Goal: Transaction & Acquisition: Download file/media

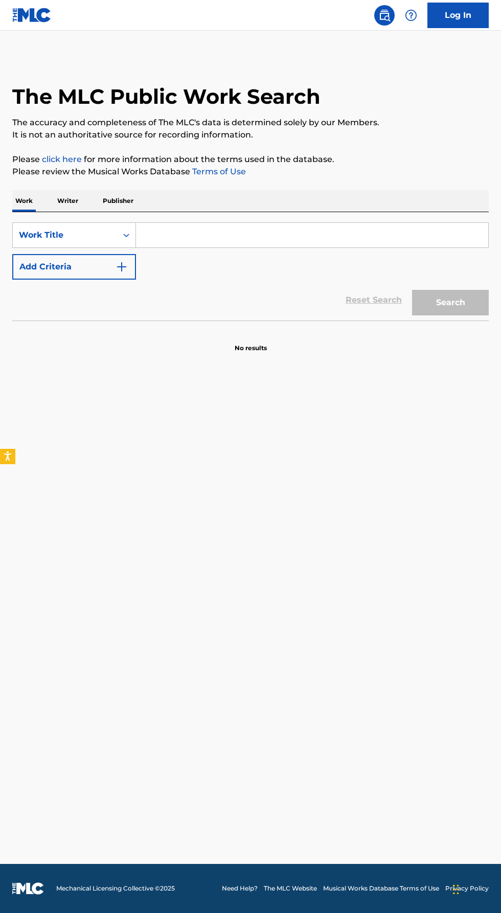
click at [72, 212] on p "Writer" at bounding box center [67, 200] width 27 height 21
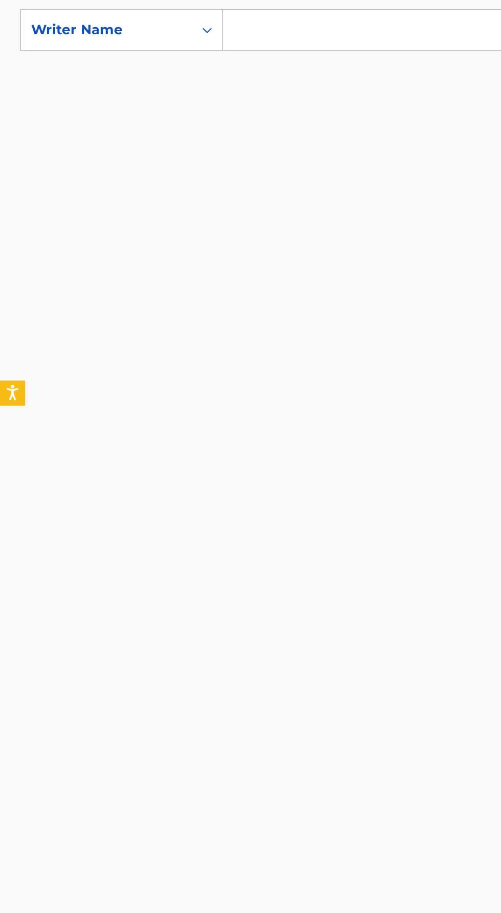
click at [163, 247] on input "Search Form" at bounding box center [312, 235] width 352 height 25
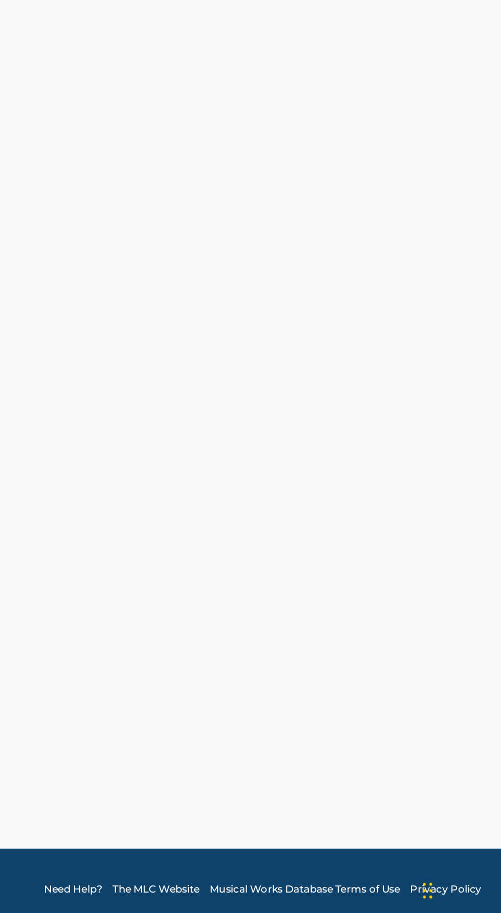
type input "Hill, robert"
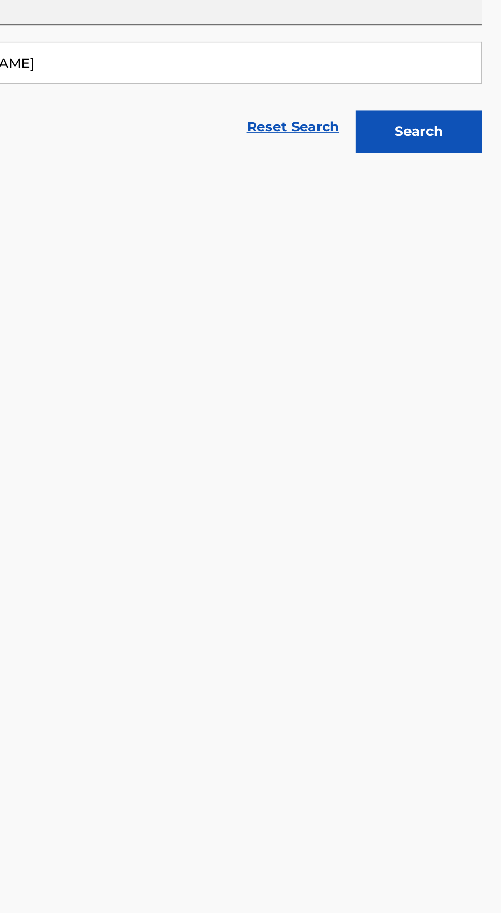
scroll to position [73, 0]
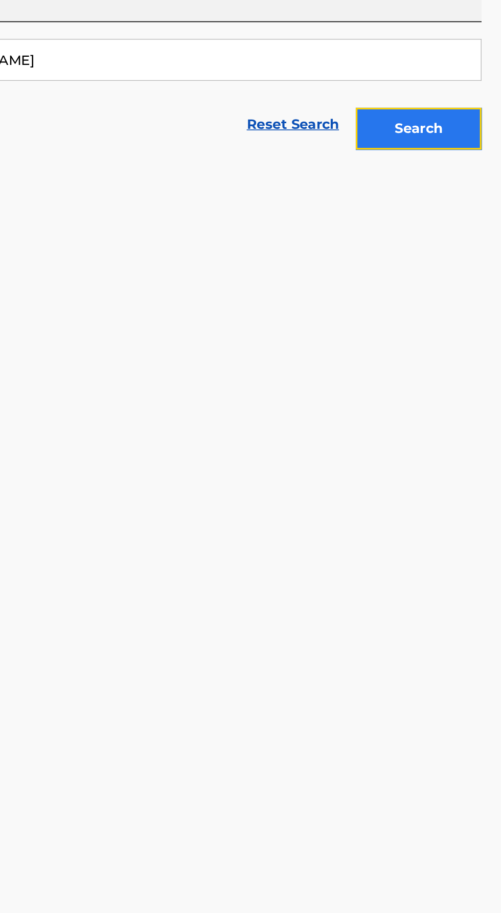
click at [463, 290] on button "Search" at bounding box center [450, 277] width 77 height 26
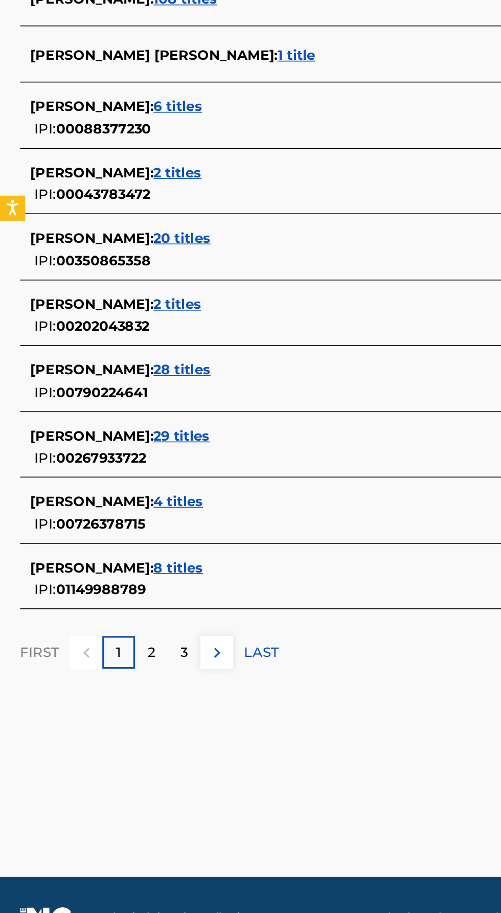
scroll to position [60, 0]
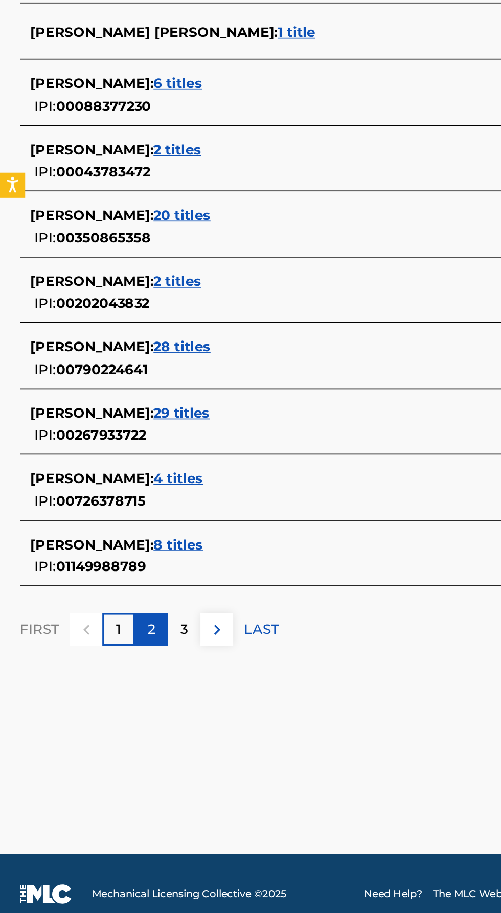
click at [101, 737] on div "2" at bounding box center [92, 727] width 20 height 20
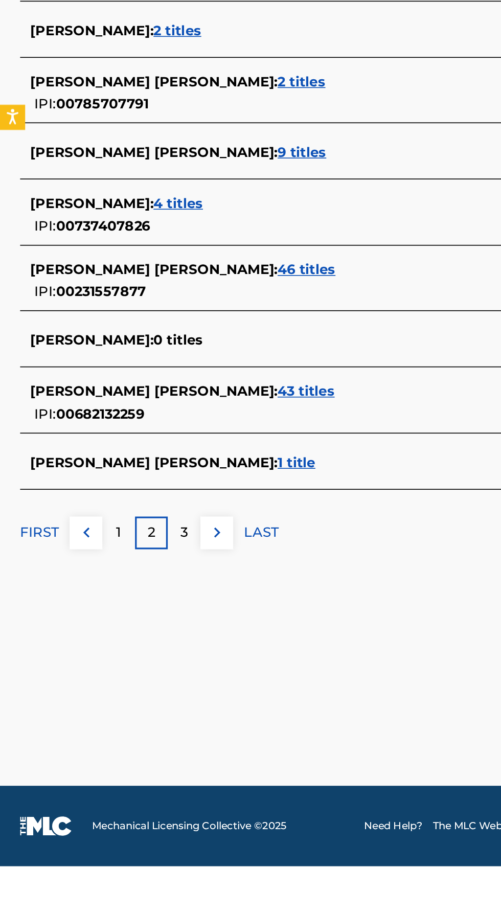
scroll to position [19, 0]
click at [114, 715] on p "3" at bounding box center [112, 709] width 5 height 12
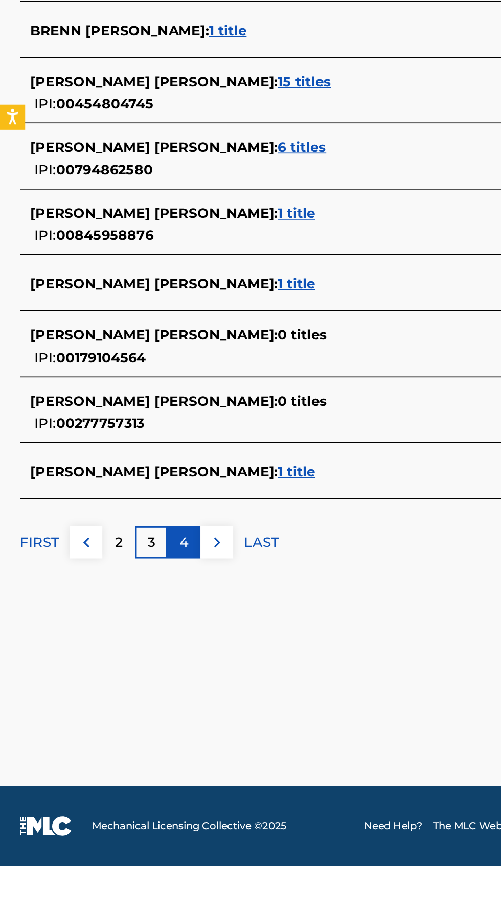
click at [120, 725] on div "4" at bounding box center [112, 715] width 20 height 20
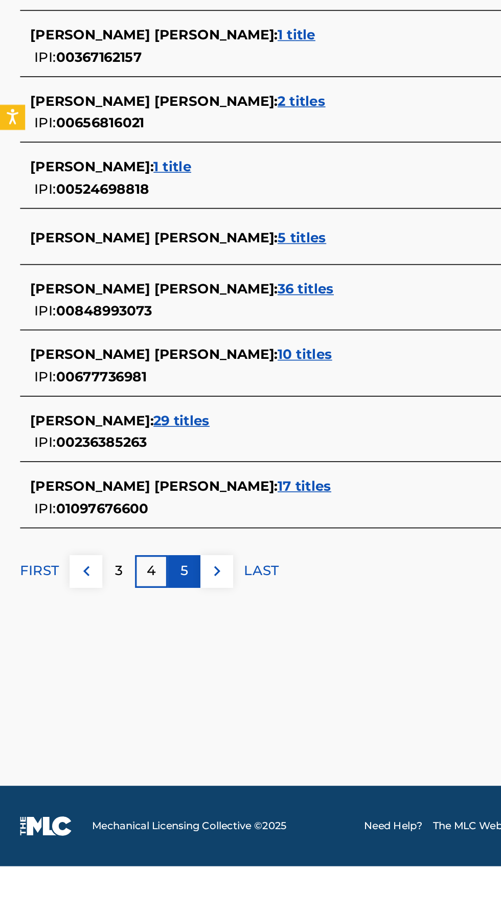
click at [110, 739] on p "5" at bounding box center [112, 733] width 5 height 12
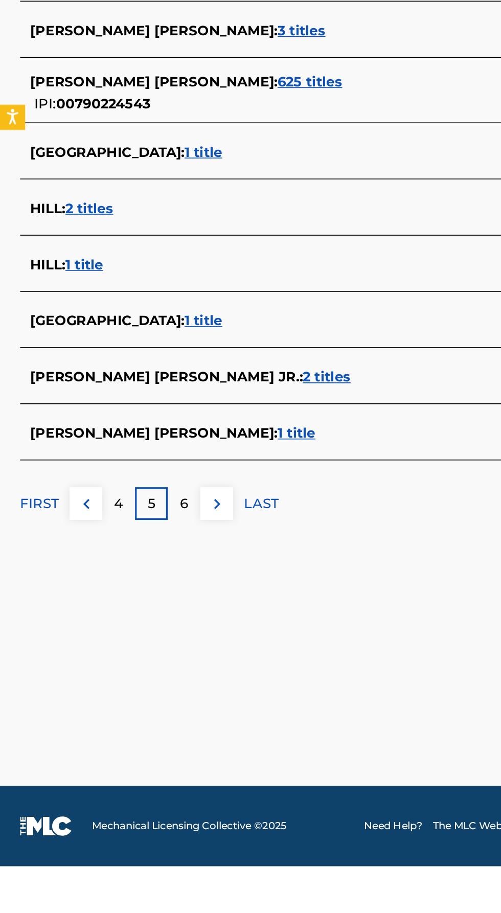
click at [123, 334] on span "3 titles" at bounding box center [107, 329] width 29 height 10
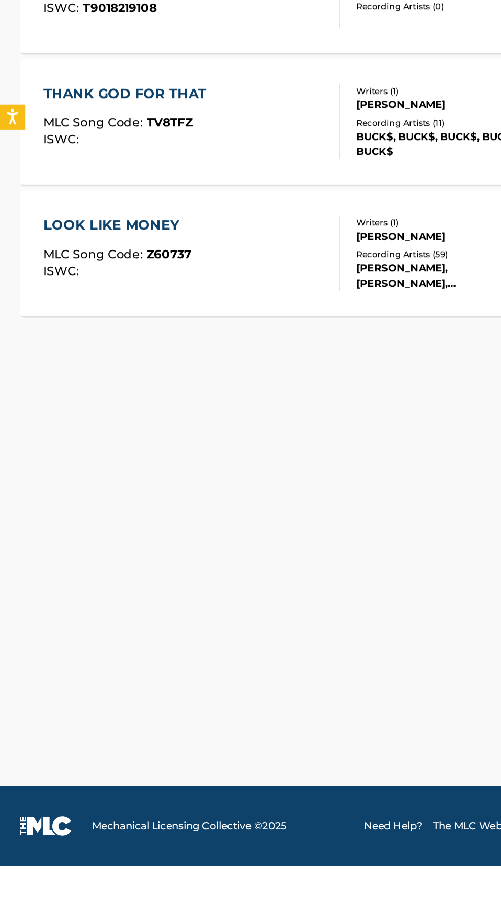
scroll to position [0, 0]
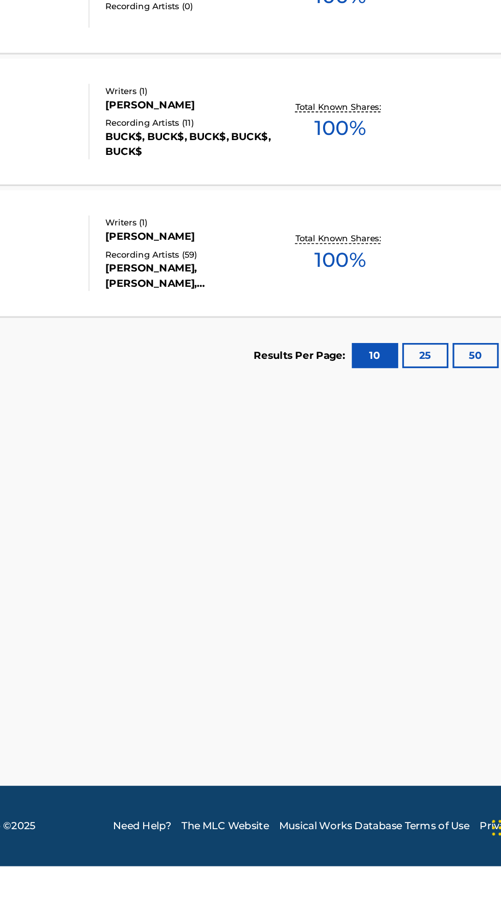
click at [290, 392] on div "Recording Artists ( 0 )" at bounding box center [268, 389] width 103 height 8
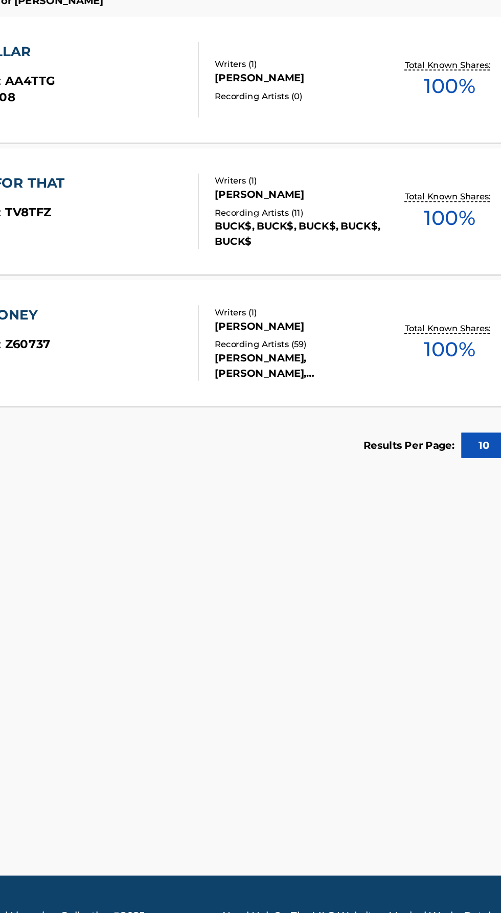
click at [266, 497] on div "THANK GOD FOR THAT MLC Song Code : TV8TFZ ISWC : Writers ( 1 ) ROBERT LEE HILL …" at bounding box center [250, 458] width 476 height 77
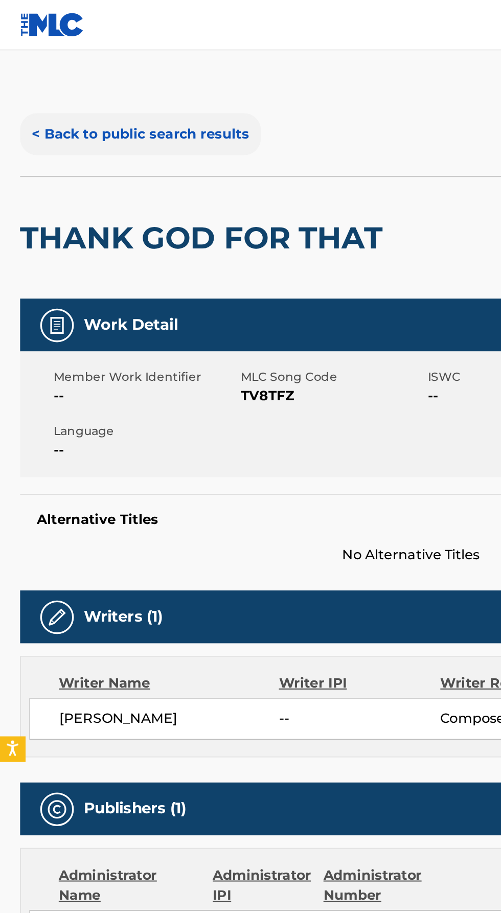
click at [131, 81] on button "< Back to public search results" at bounding box center [85, 82] width 147 height 26
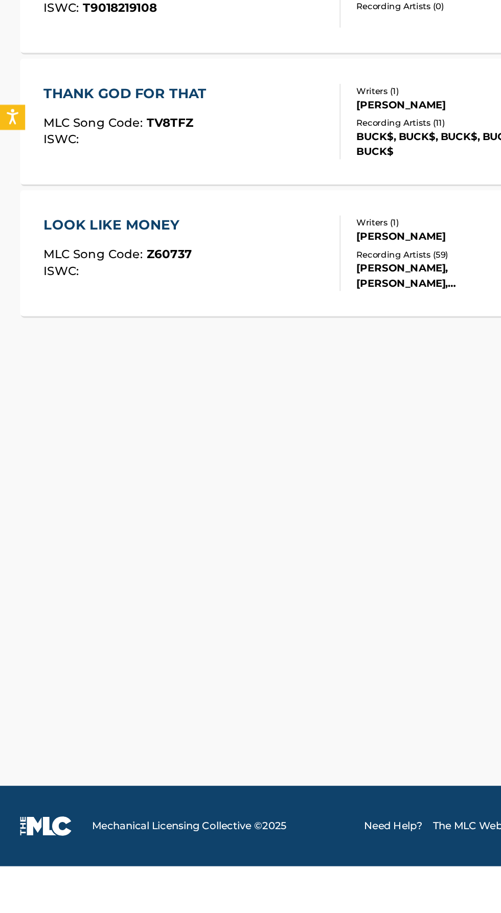
click at [208, 417] on div "ABOUT A DOLLAR MLC Song Code : AA4TTG ISWC : T9018219108 Writers ( 1 ) ROBERT L…" at bounding box center [250, 378] width 476 height 77
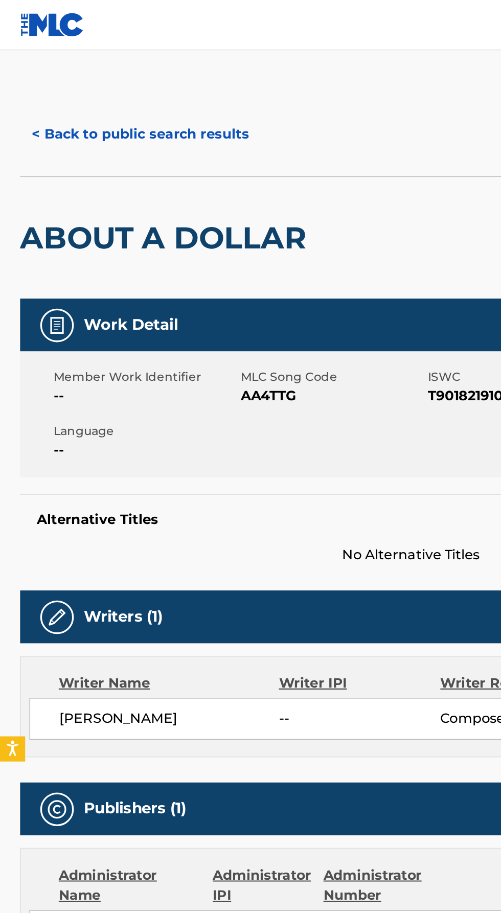
scroll to position [2, 0]
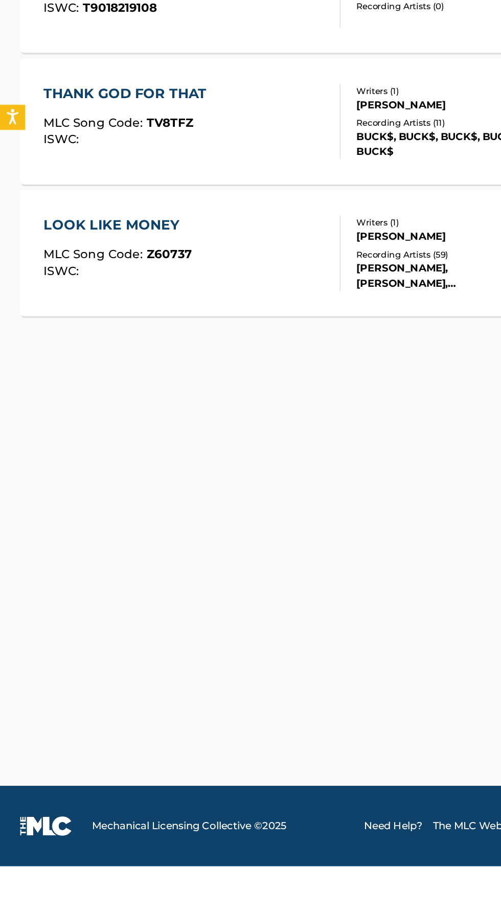
click at [208, 482] on div "Writers ( 1 ) ROBERT LEE HILL JR. Recording Artists ( 11 ) BUCK$, BUCK$, BUCK$,…" at bounding box center [263, 458] width 113 height 45
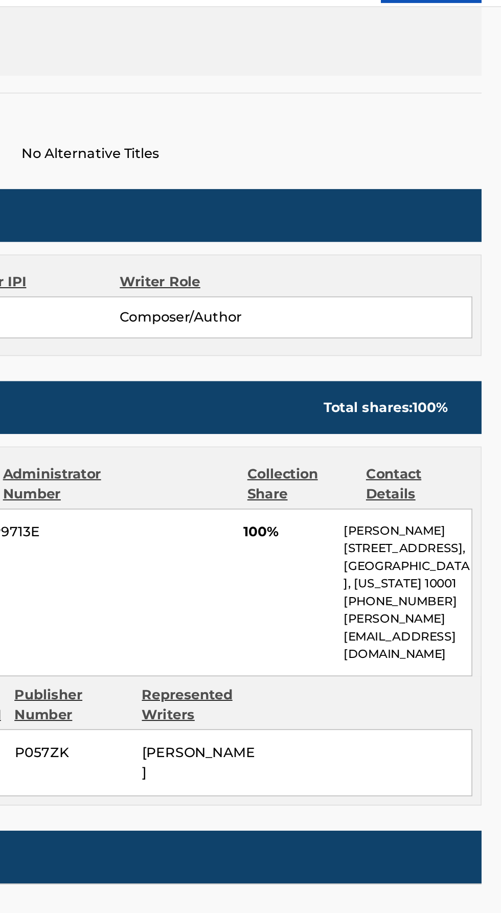
scroll to position [218, 0]
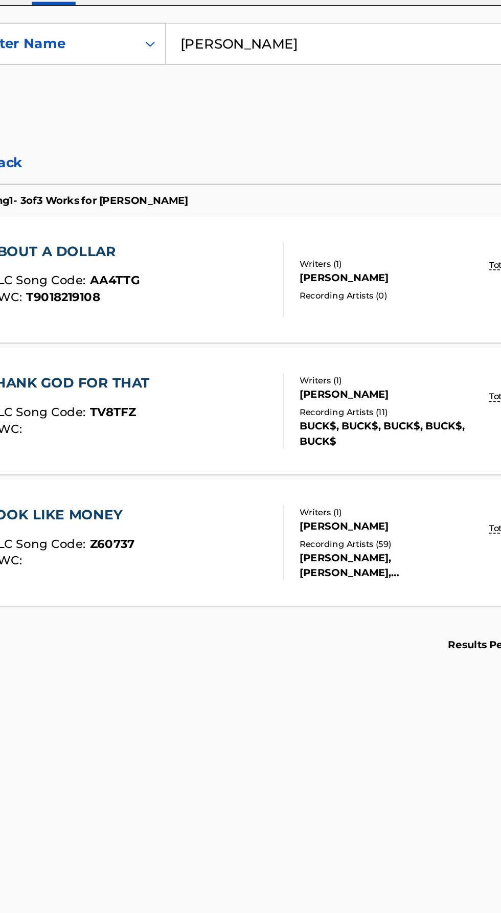
click at [241, 247] on input "Hill, robert" at bounding box center [312, 235] width 352 height 25
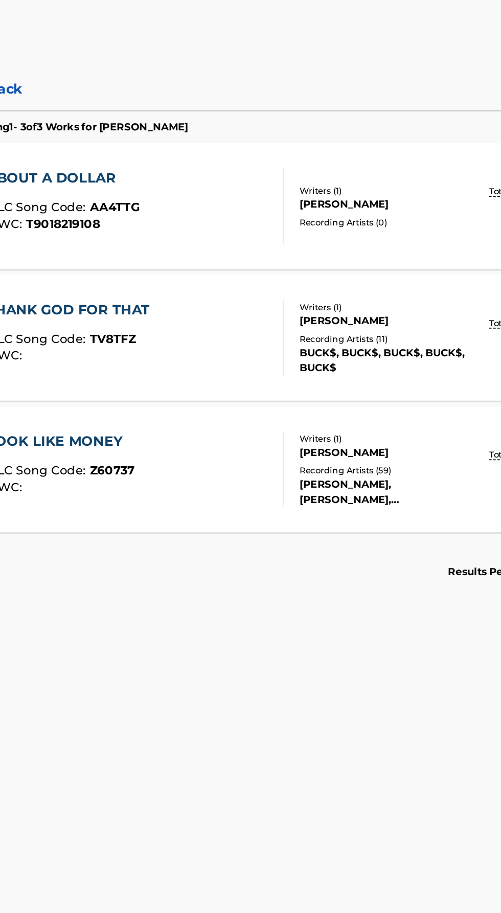
type input "Hi"
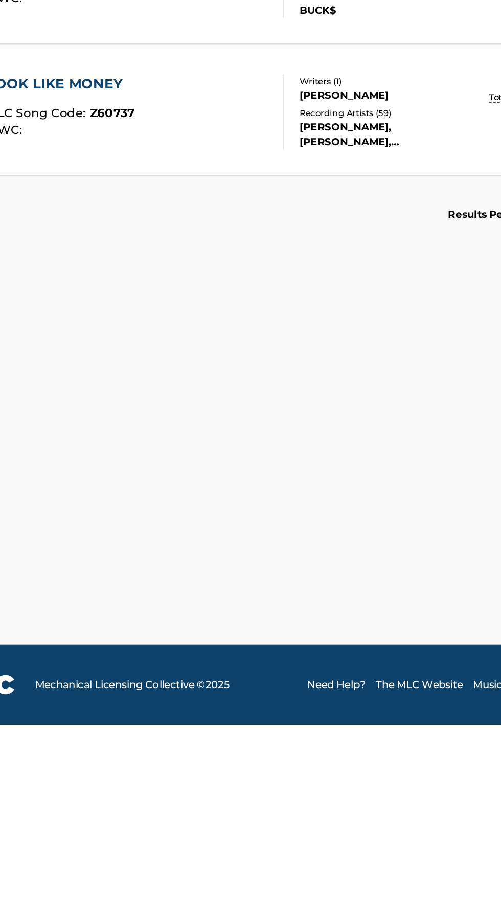
type input "Robert Lee Hill jr"
click at [412, 264] on button "Search" at bounding box center [450, 277] width 77 height 26
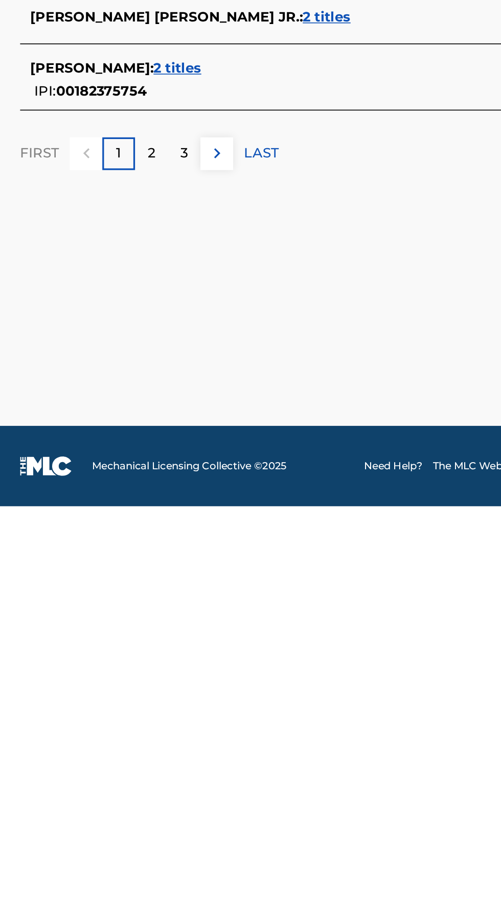
click at [122, 517] on span "3 titles" at bounding box center [107, 512] width 29 height 10
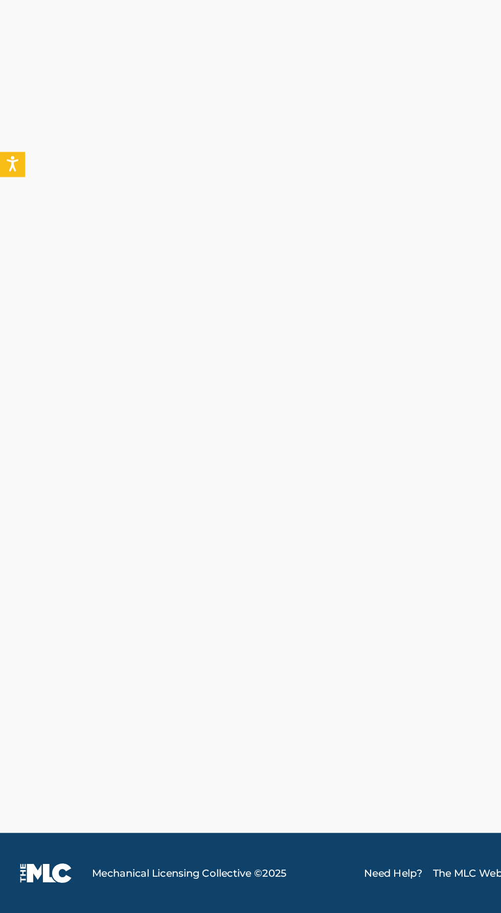
click at [211, 247] on input "Search Form" at bounding box center [312, 235] width 352 height 25
type input "Robert hill"
click at [412, 264] on button "Search" at bounding box center [450, 277] width 77 height 26
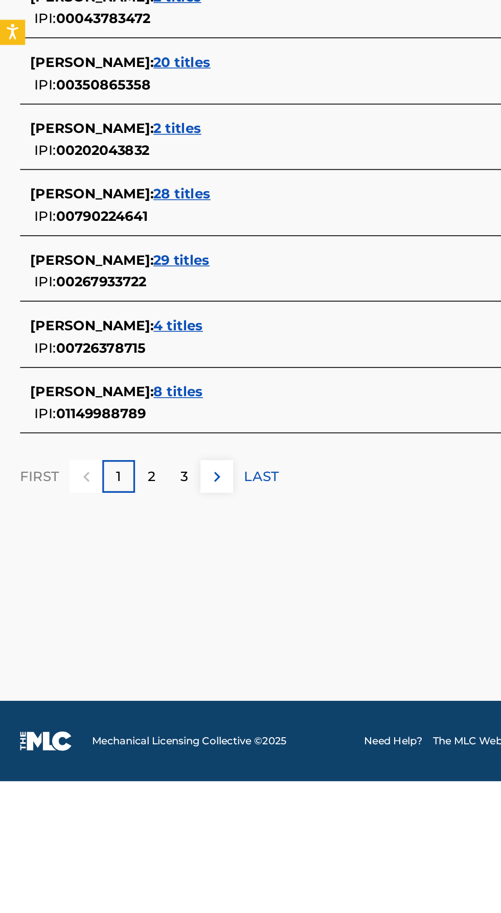
click at [105, 334] on span "108 titles" at bounding box center [112, 329] width 39 height 10
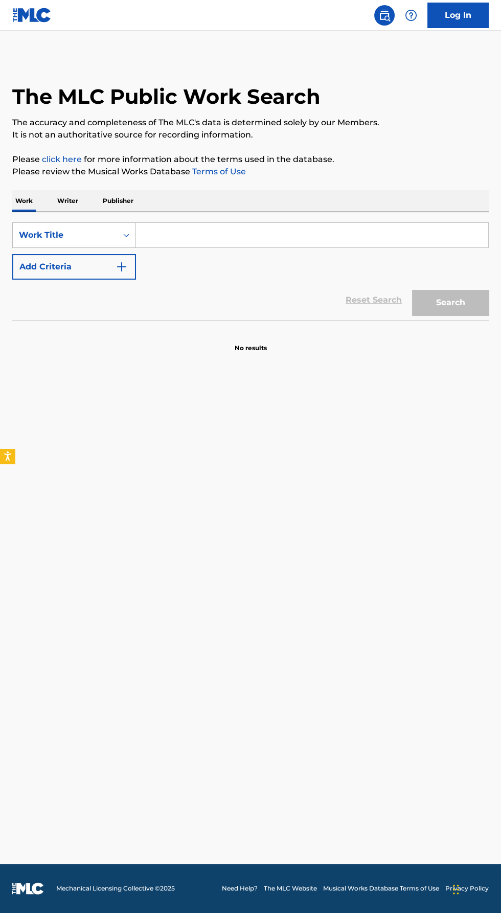
click at [69, 212] on p "Writer" at bounding box center [67, 200] width 27 height 21
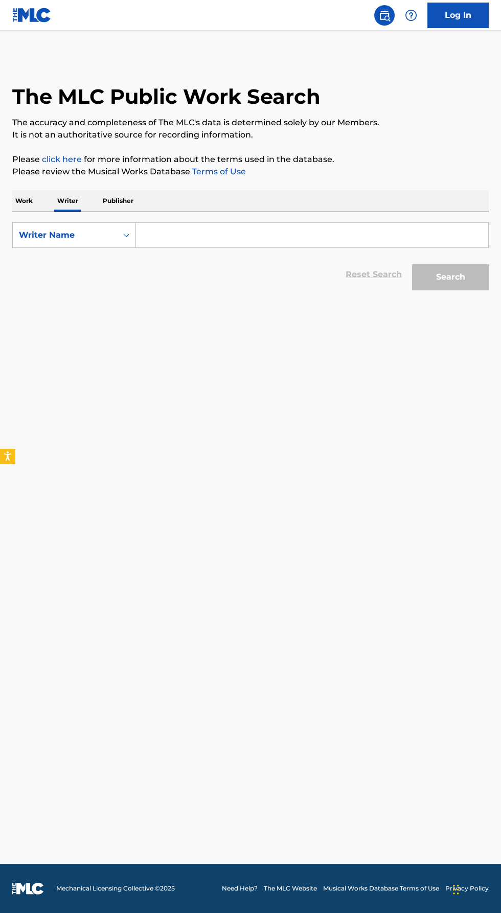
click at [258, 247] on input "Search Form" at bounding box center [312, 235] width 352 height 25
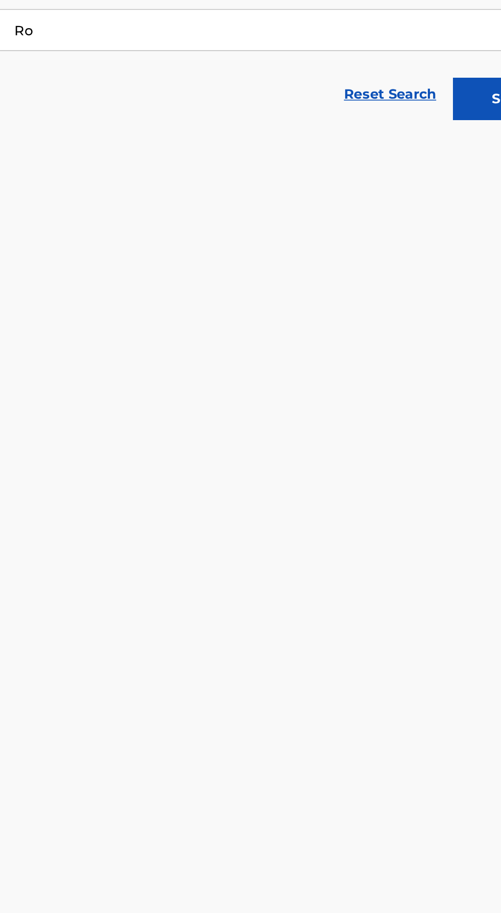
type input "Robert hill"
click at [422, 290] on button "Search" at bounding box center [450, 277] width 77 height 26
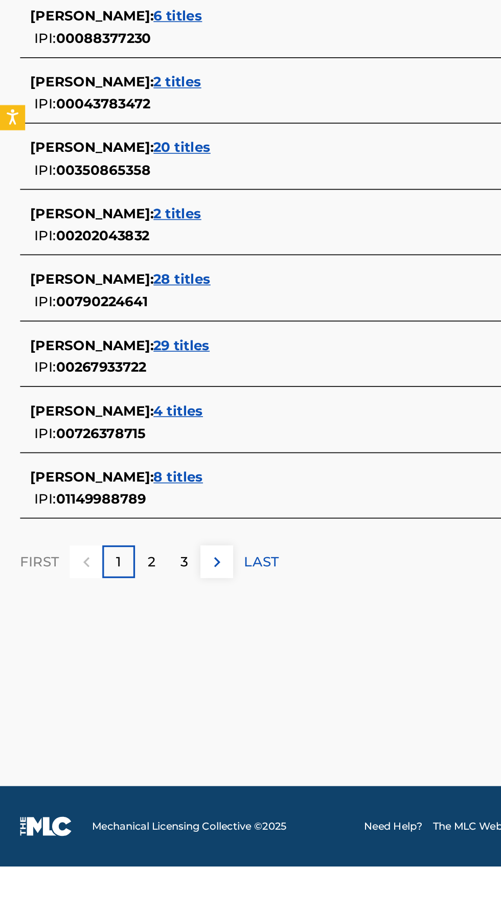
scroll to position [41, 0]
click at [100, 455] on div "ROBERT HILL : 2 titles IPI: 00043783472" at bounding box center [236, 442] width 437 height 26
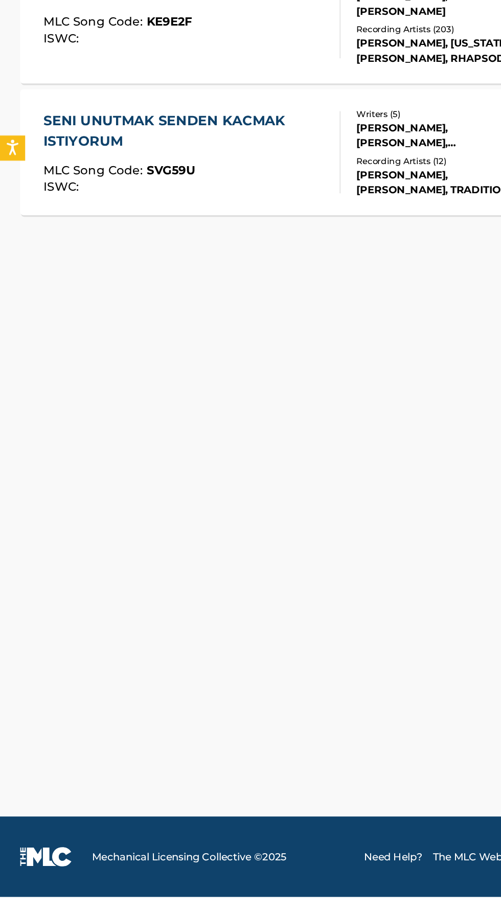
scroll to position [72, 0]
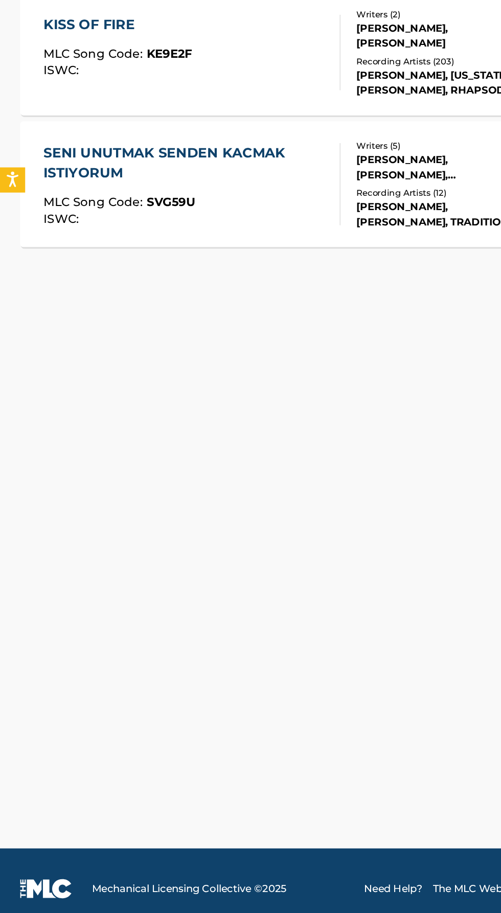
click at [35, 320] on button "< Back" at bounding box center [42, 308] width 61 height 26
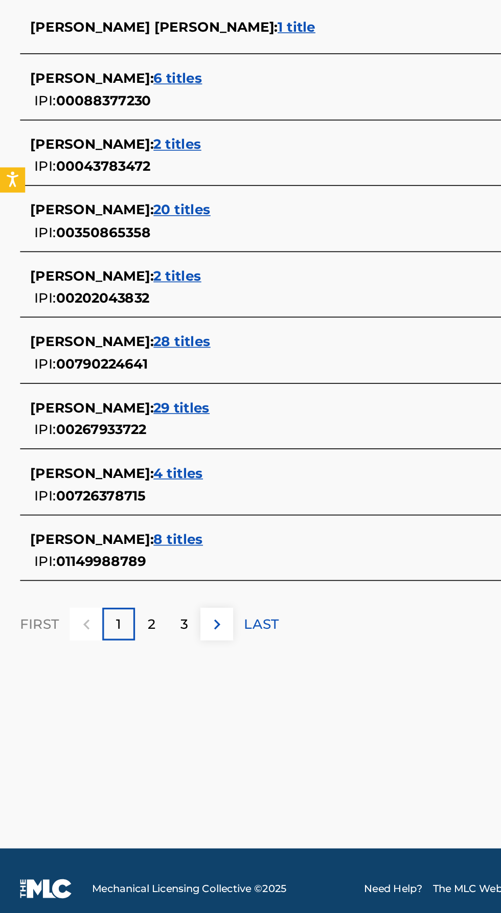
scroll to position [60, 0]
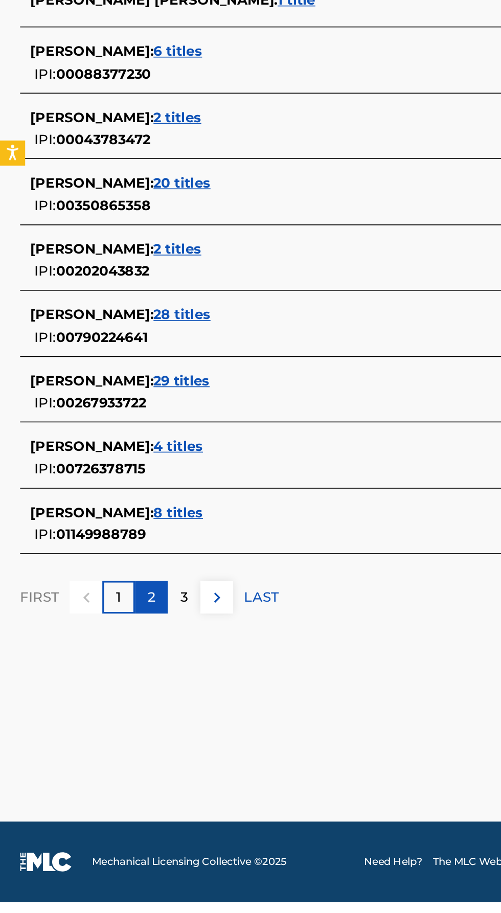
click at [92, 733] on p "2" at bounding box center [92, 727] width 5 height 12
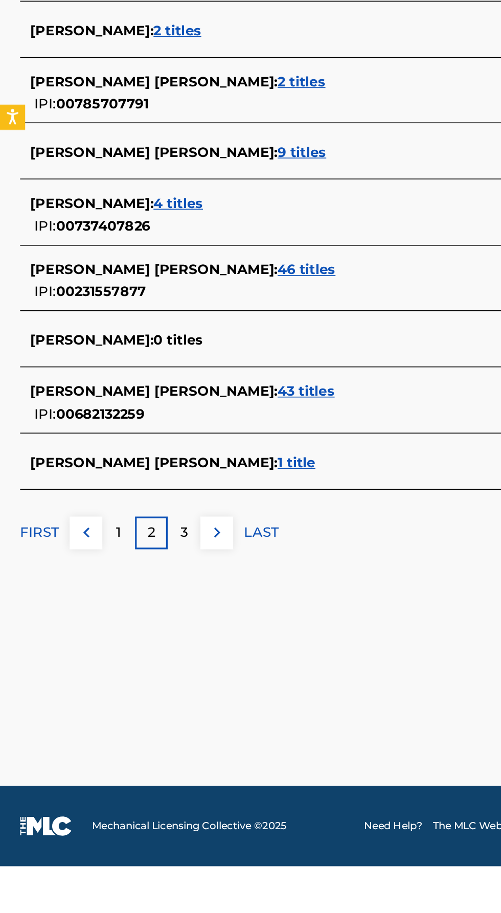
scroll to position [38, 0]
click at [113, 715] on p "3" at bounding box center [112, 709] width 5 height 12
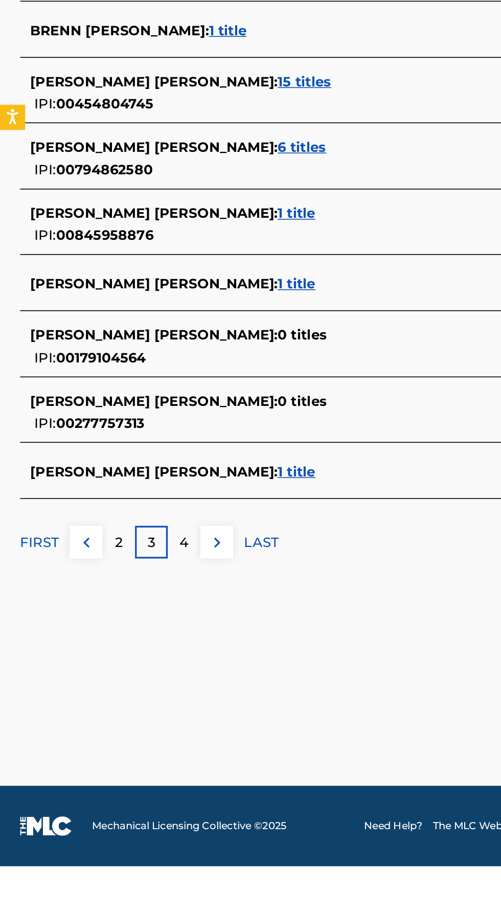
click at [118, 380] on div "ROBERT LEE HILL : 53 titles IPI: 00496661014" at bounding box center [236, 367] width 437 height 26
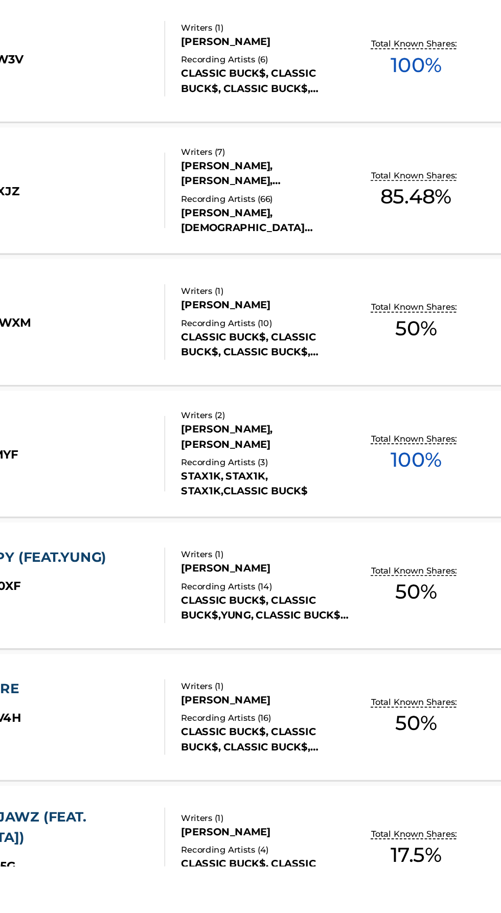
click at [287, 359] on div "CLASSIC BUCK$" at bounding box center [268, 353] width 103 height 9
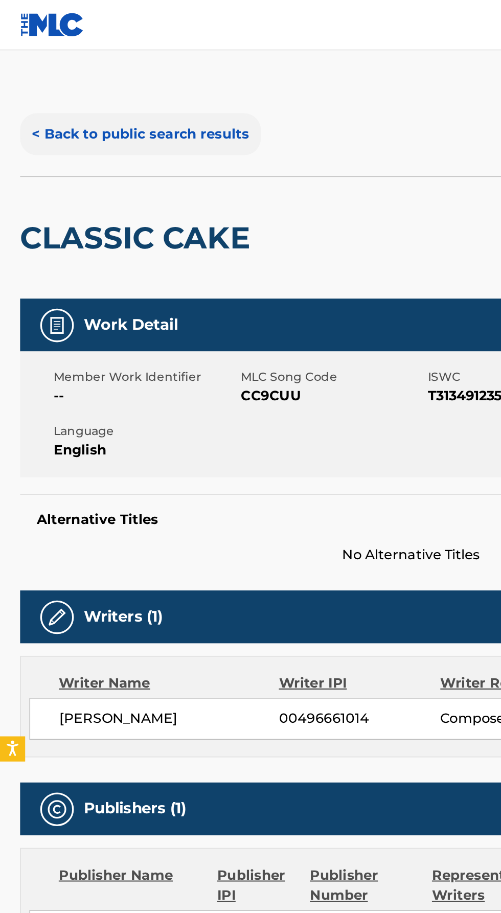
click at [127, 86] on button "< Back to public search results" at bounding box center [85, 82] width 147 height 26
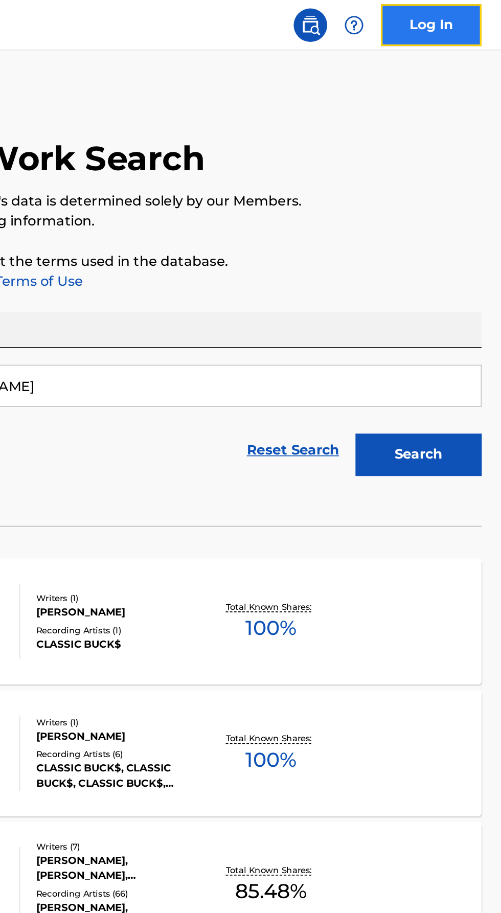
click at [451, 16] on link "Log In" at bounding box center [457, 16] width 61 height 26
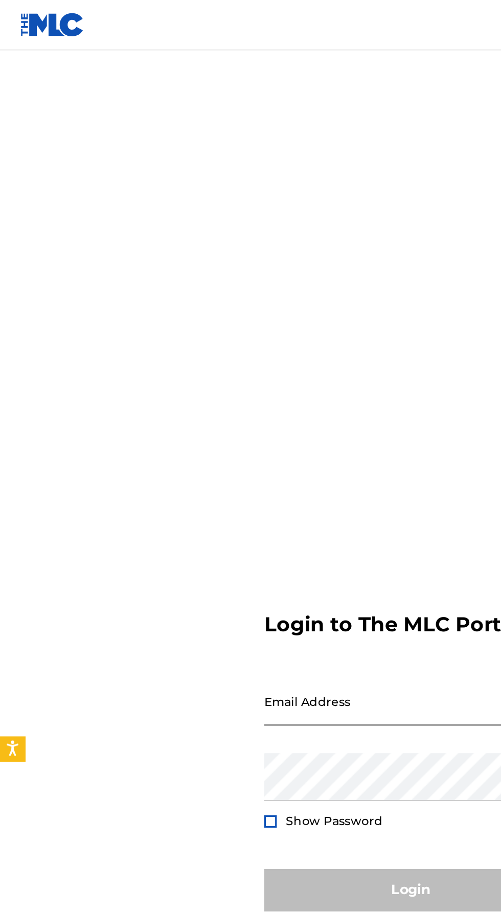
click at [203, 442] on input "Email Address" at bounding box center [247, 427] width 173 height 29
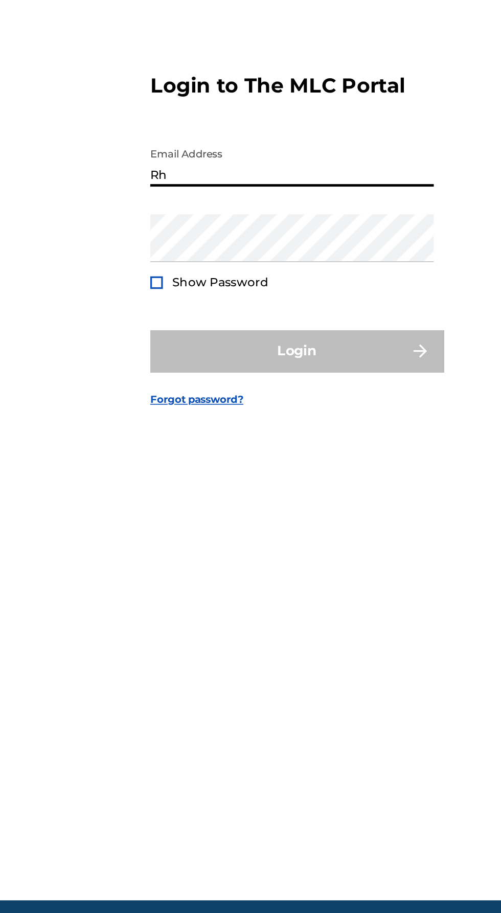
type input "[EMAIL_ADDRESS][DOMAIN_NAME]"
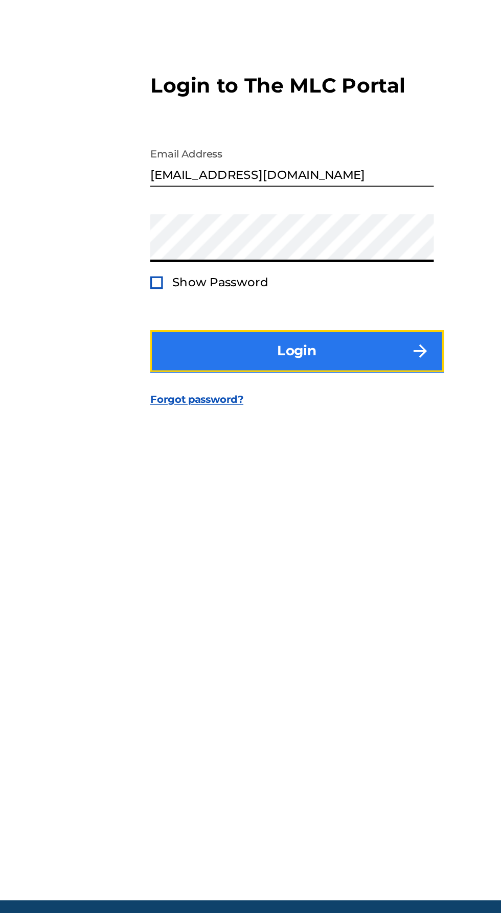
click at [186, 555] on button "Login" at bounding box center [250, 542] width 179 height 26
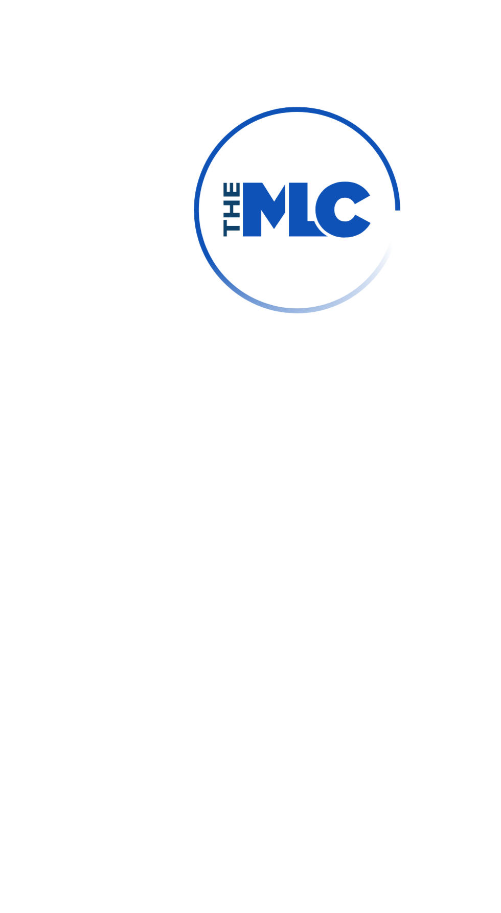
scroll to position [5, 0]
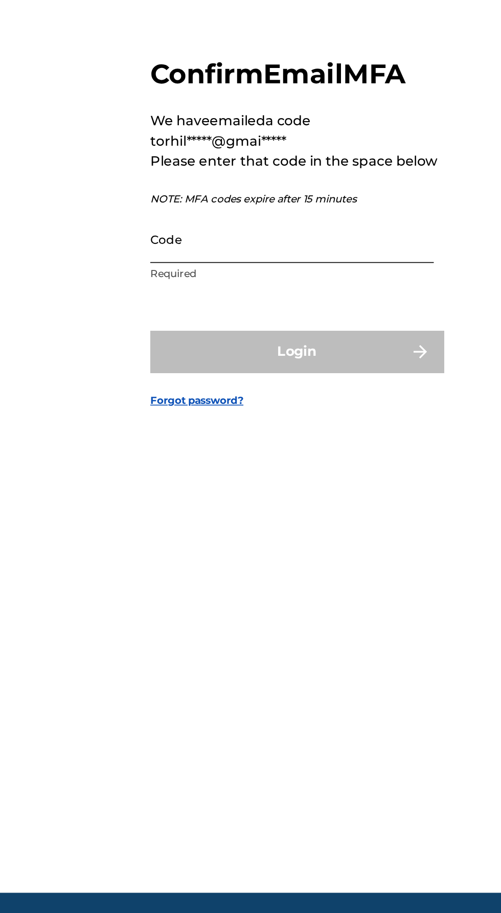
click at [200, 488] on input "Code" at bounding box center [247, 473] width 173 height 29
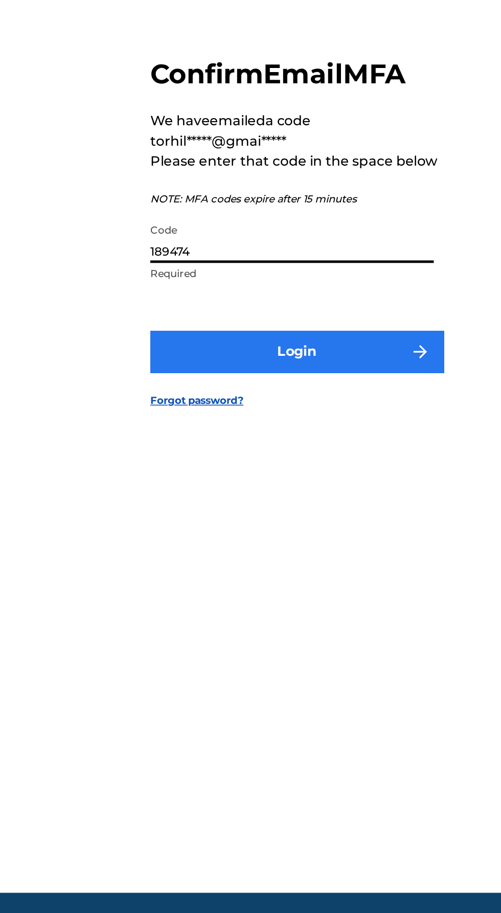
type input "189474"
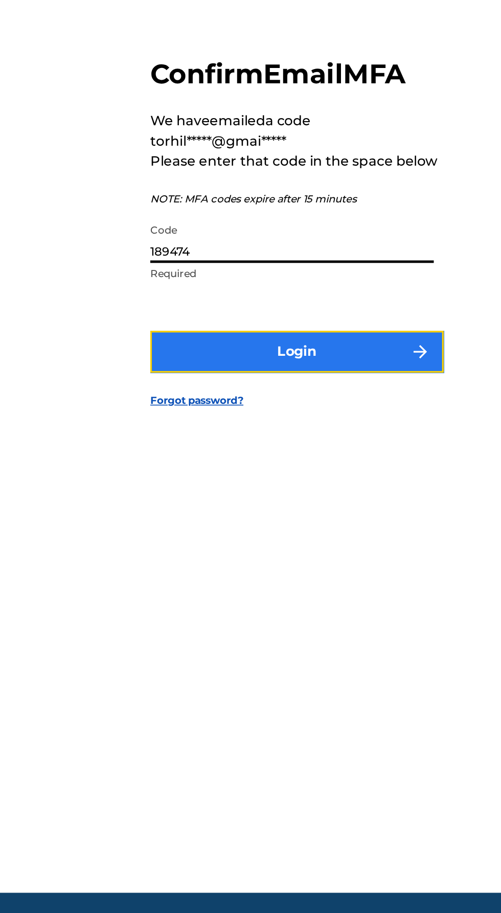
click at [199, 555] on button "Login" at bounding box center [250, 543] width 179 height 26
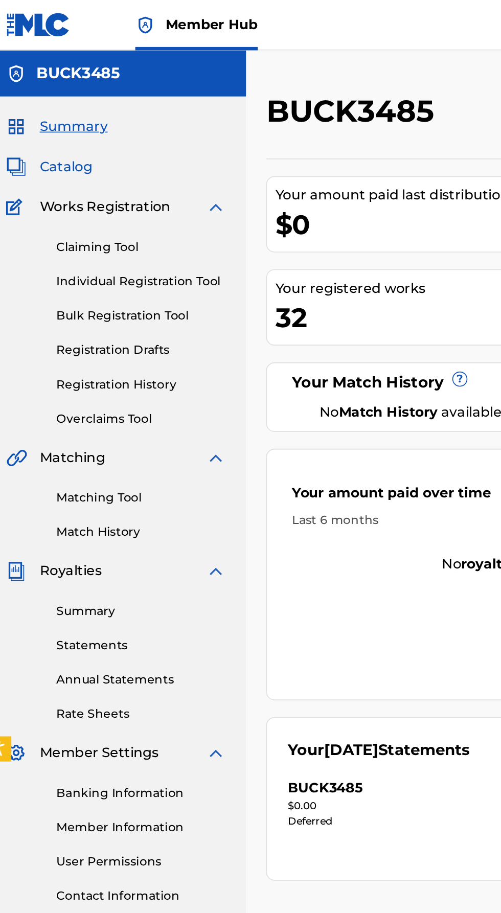
click at [52, 102] on span "Catalog" at bounding box center [49, 102] width 32 height 12
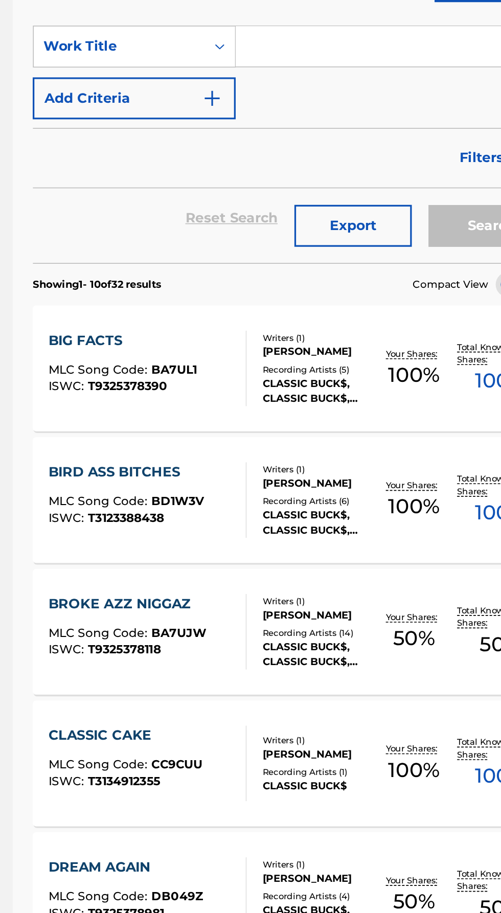
click at [254, 390] on span "BD1W3V" at bounding box center [259, 388] width 32 height 9
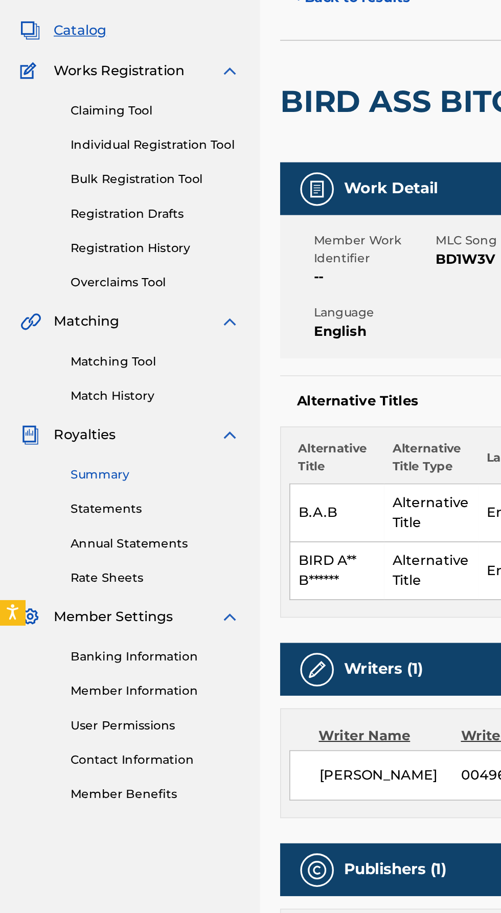
click at [53, 374] on link "Summary" at bounding box center [94, 372] width 103 height 11
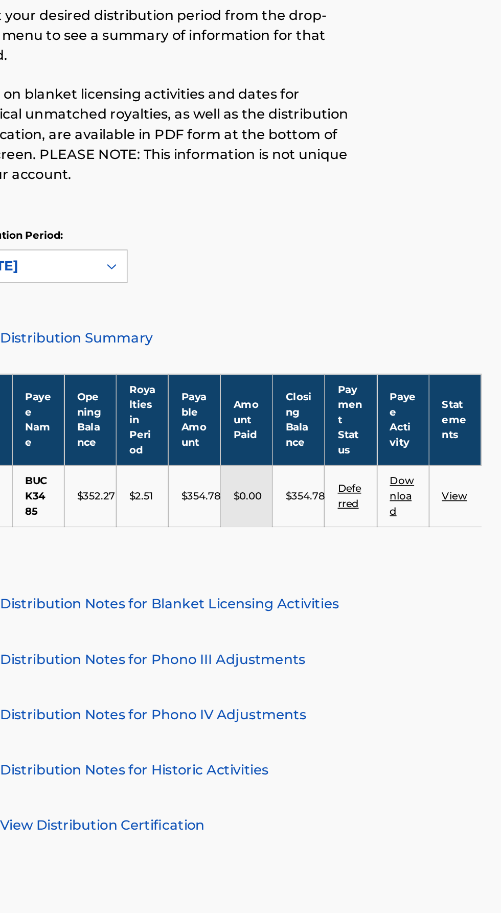
click at [477, 381] on link "View" at bounding box center [471, 385] width 15 height 8
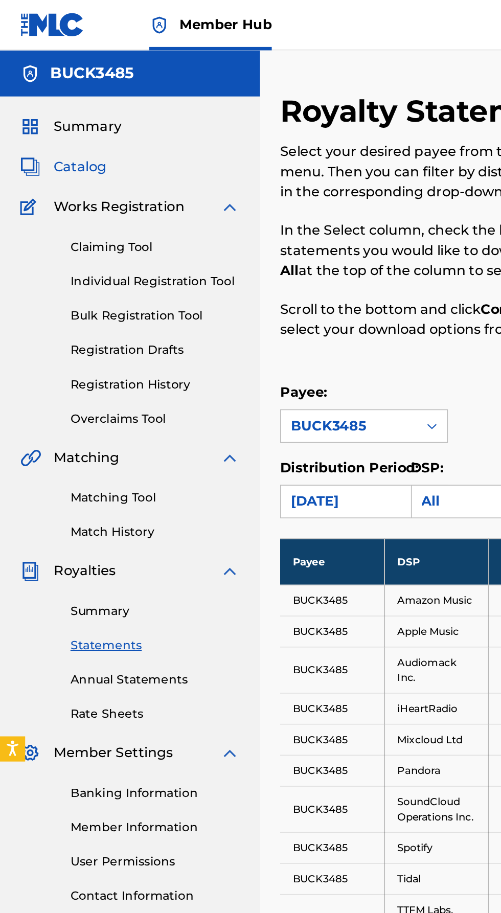
click at [60, 105] on span "Catalog" at bounding box center [49, 102] width 32 height 12
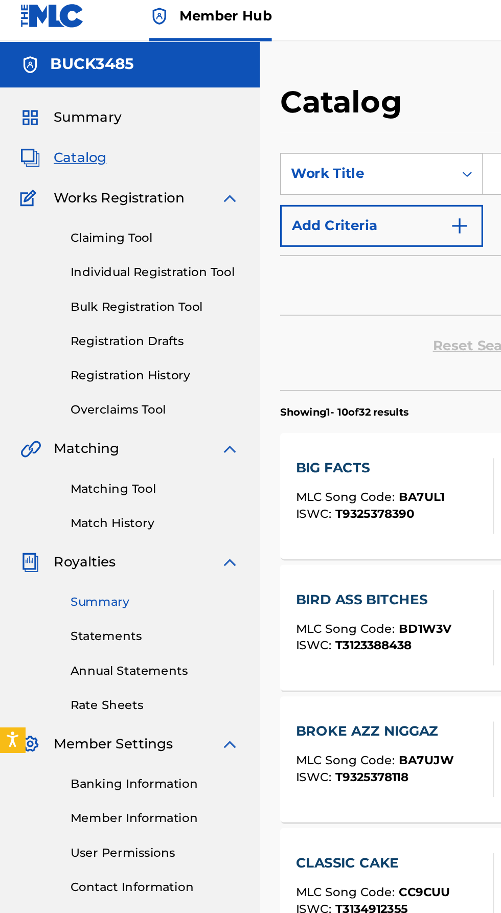
click at [71, 371] on link "Summary" at bounding box center [94, 372] width 103 height 11
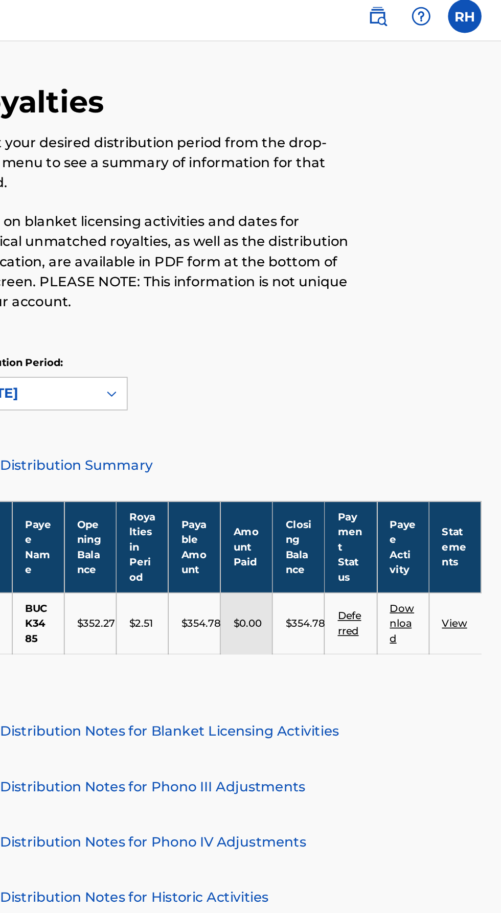
click at [471, 396] on td "View" at bounding box center [472, 384] width 32 height 37
click at [436, 393] on link "Download" at bounding box center [440, 385] width 15 height 26
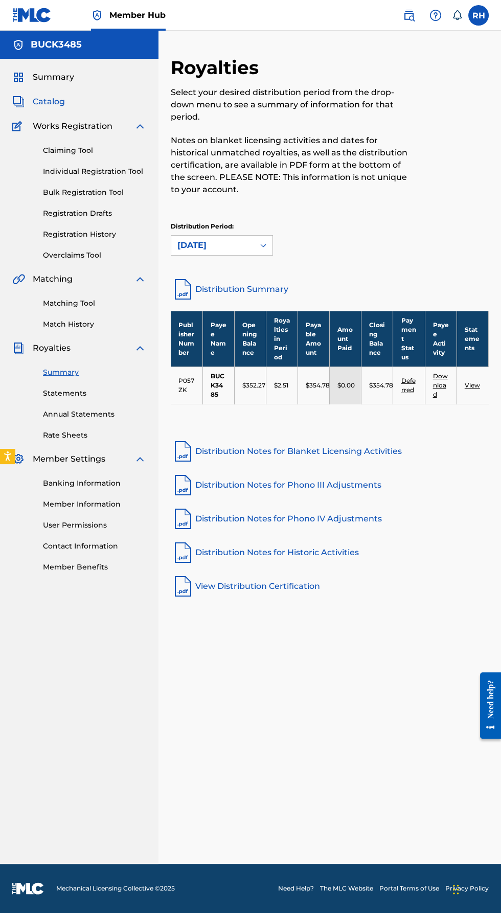
click at [57, 102] on span "Catalog" at bounding box center [49, 102] width 32 height 12
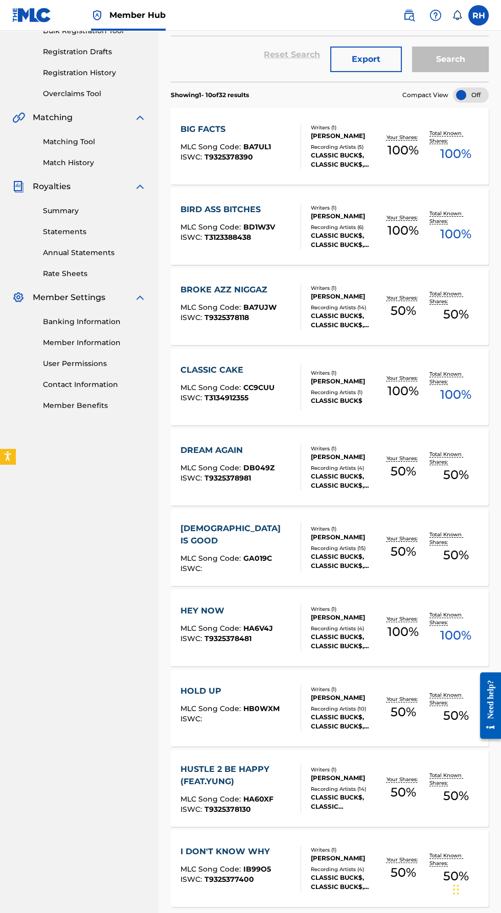
scroll to position [183, 0]
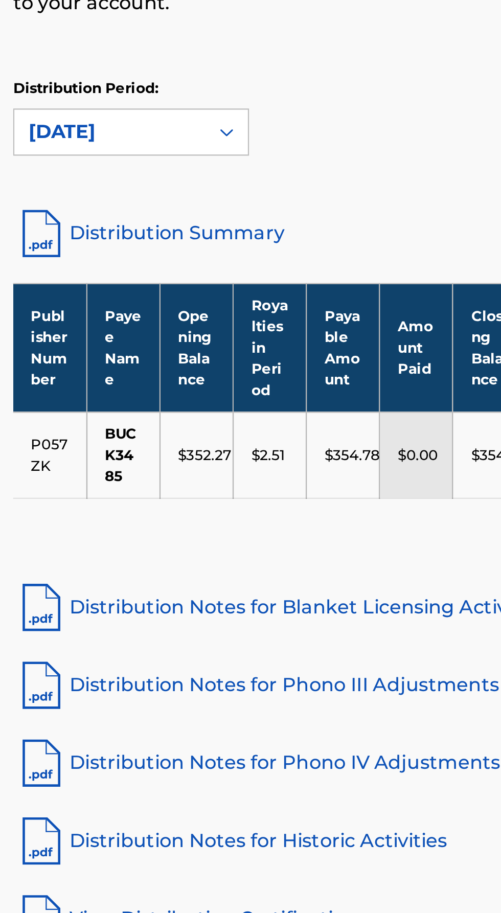
scroll to position [20, 0]
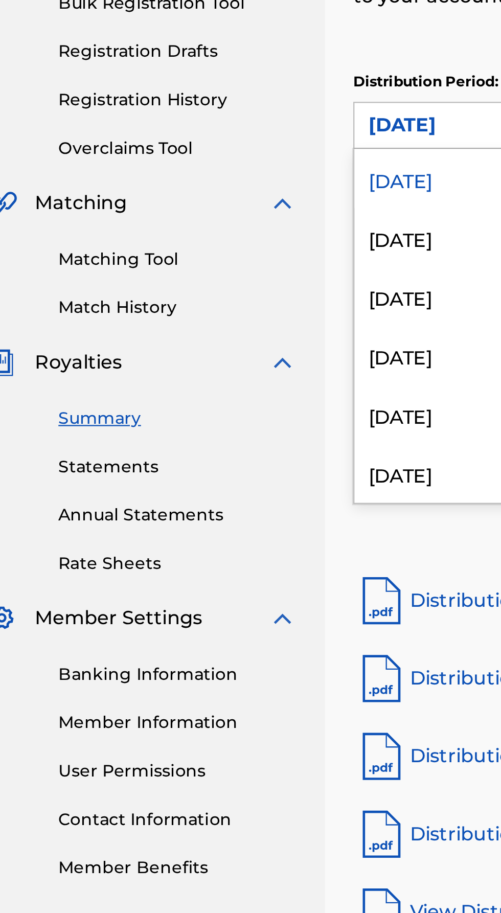
click at [201, 281] on div "August 2025" at bounding box center [221, 294] width 101 height 26
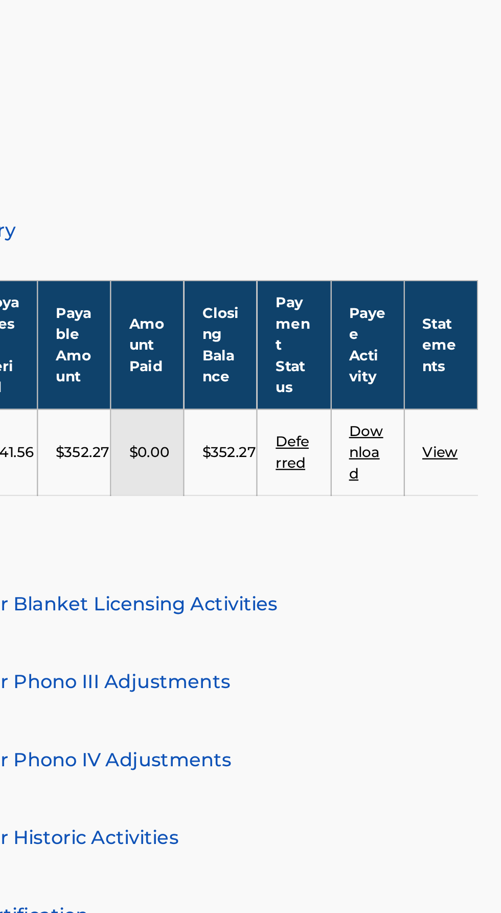
click at [440, 372] on link "Download" at bounding box center [440, 385] width 15 height 26
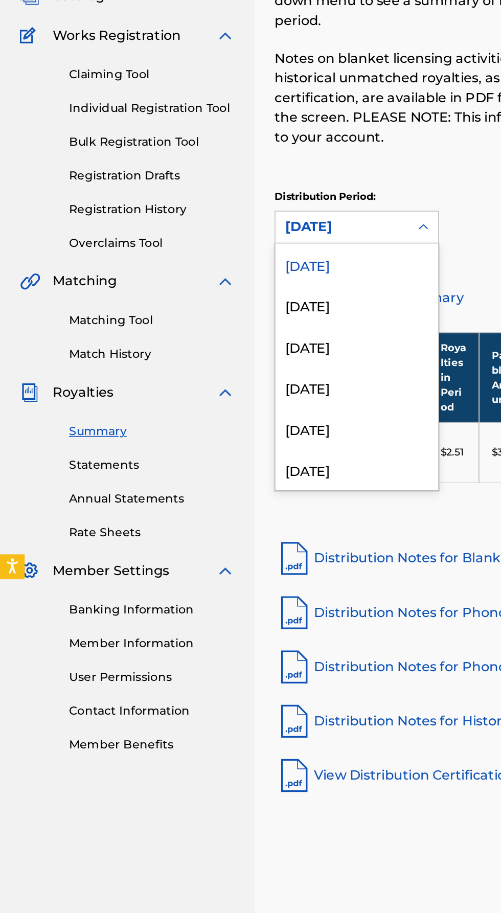
click at [222, 297] on div "[DATE]" at bounding box center [221, 294] width 101 height 26
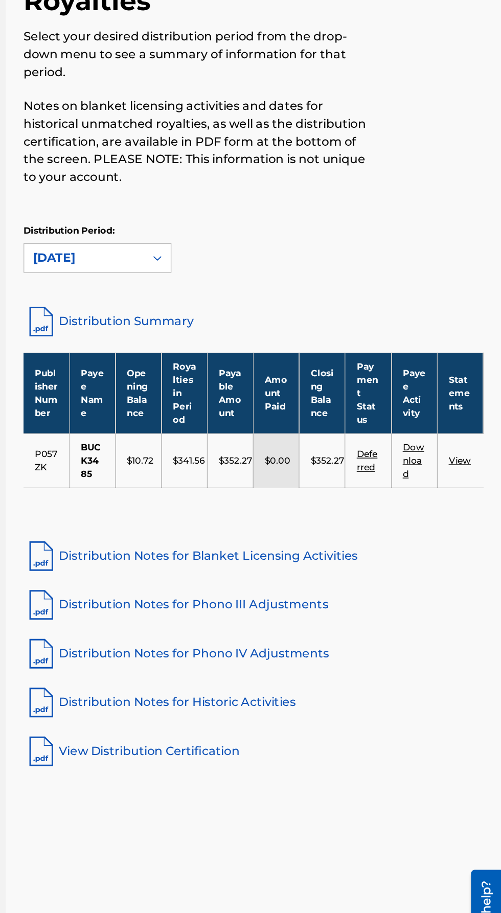
click at [477, 384] on link "View" at bounding box center [471, 385] width 15 height 8
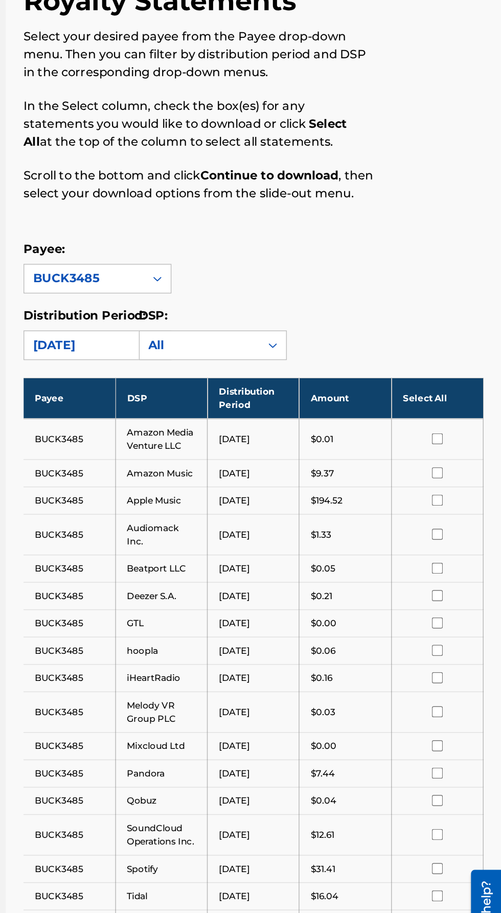
click at [470, 335] on th "Select All" at bounding box center [456, 342] width 63 height 28
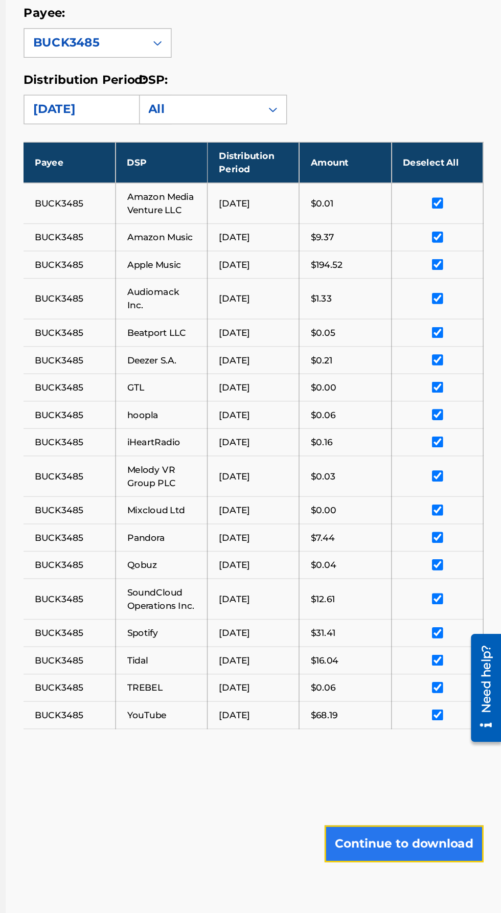
click at [433, 809] on button "Continue to download" at bounding box center [434, 813] width 110 height 26
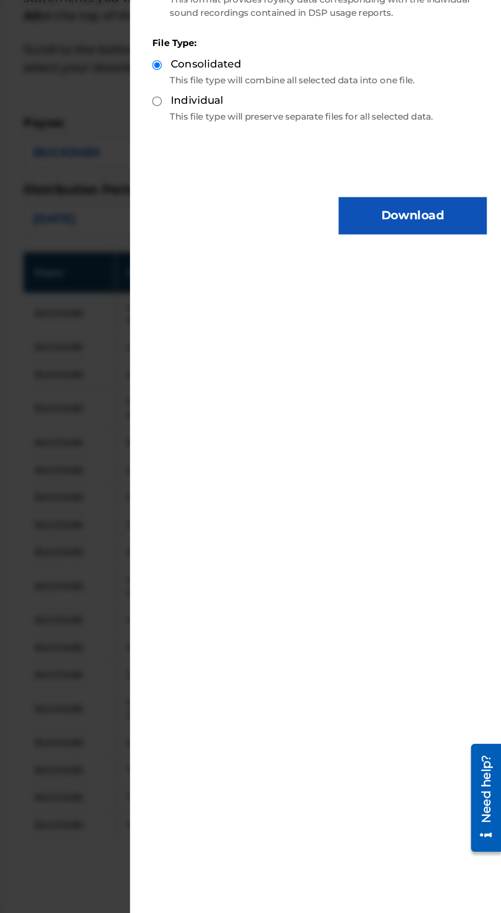
click at [308, 229] on label "Individual" at bounding box center [290, 223] width 36 height 11
click at [266, 227] on input "Individual" at bounding box center [263, 224] width 7 height 7
radio input "true"
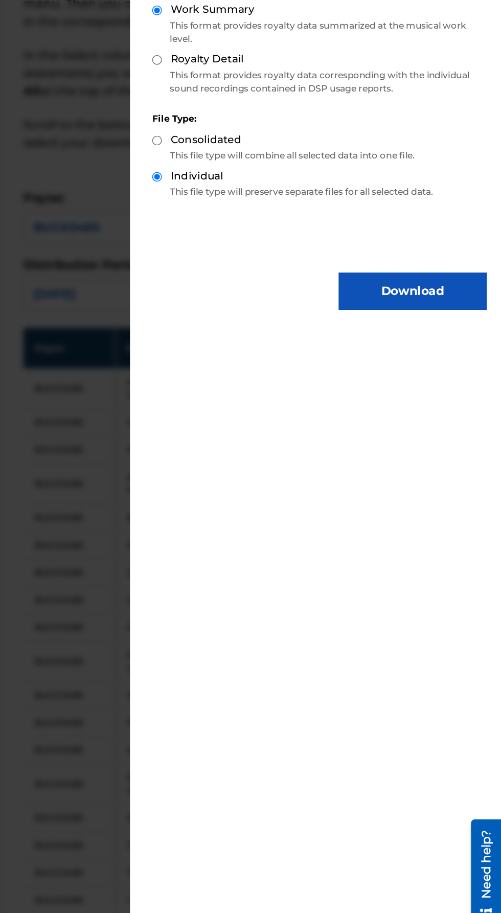
click at [320, 148] on label "Royalty Detail" at bounding box center [297, 142] width 51 height 11
click at [266, 147] on input "Royalty Detail" at bounding box center [263, 143] width 7 height 7
radio input "true"
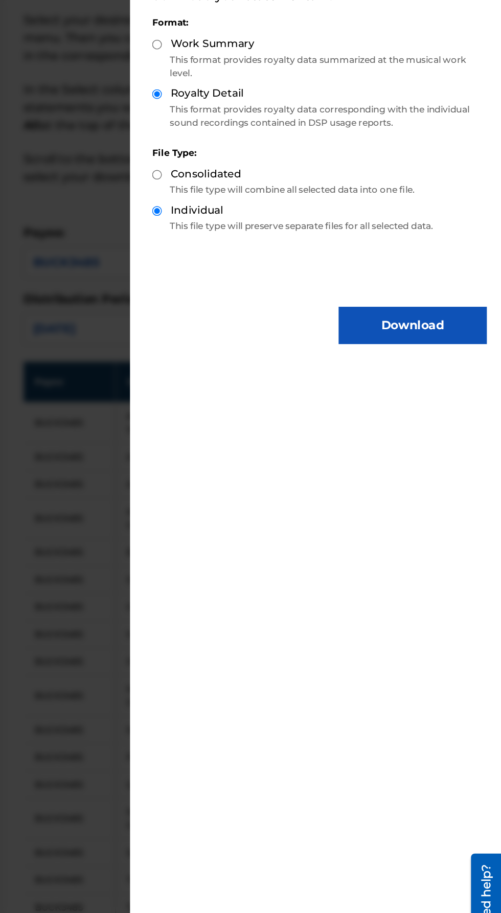
click at [342, 205] on div "Consolidated" at bounding box center [375, 199] width 231 height 12
click at [331, 214] on p "This file type will combine all selected data into one file." at bounding box center [375, 209] width 231 height 9
click at [318, 204] on label "Consolidated" at bounding box center [296, 198] width 49 height 11
click at [266, 202] on input "Consolidated" at bounding box center [263, 199] width 7 height 7
radio input "true"
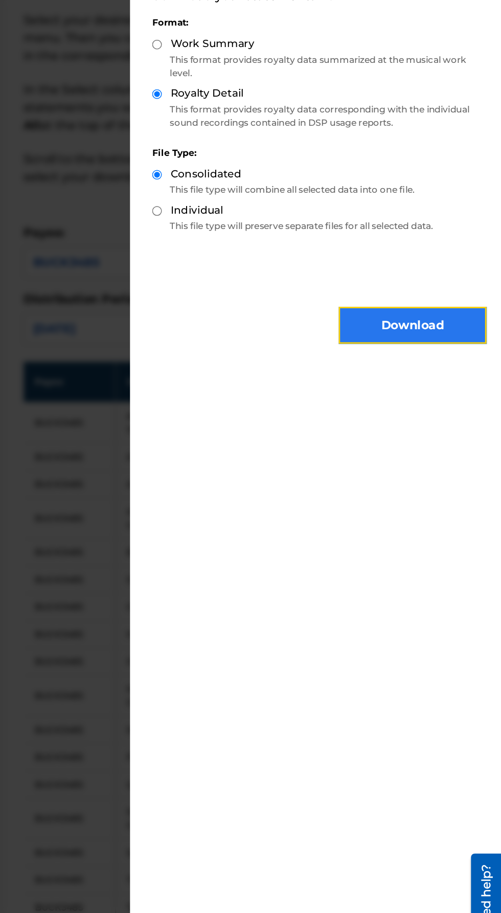
click at [437, 316] on button "Download" at bounding box center [439, 303] width 102 height 26
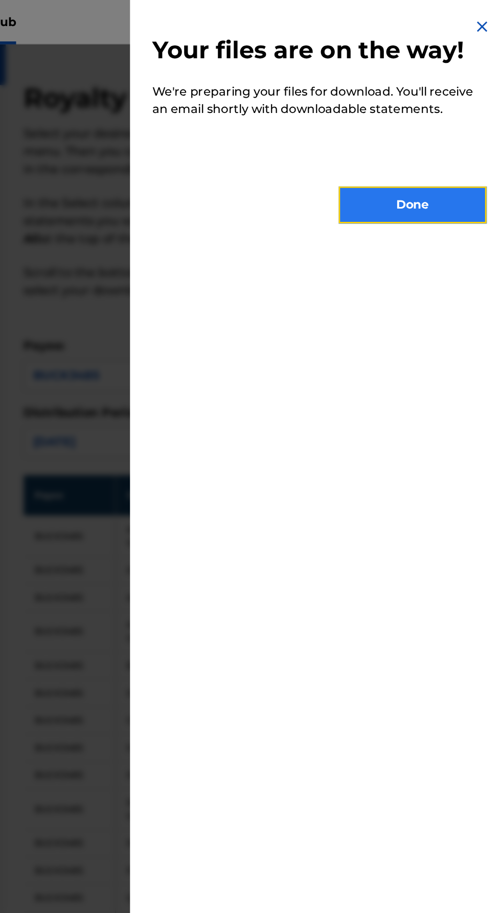
click at [425, 154] on button "Done" at bounding box center [439, 142] width 102 height 26
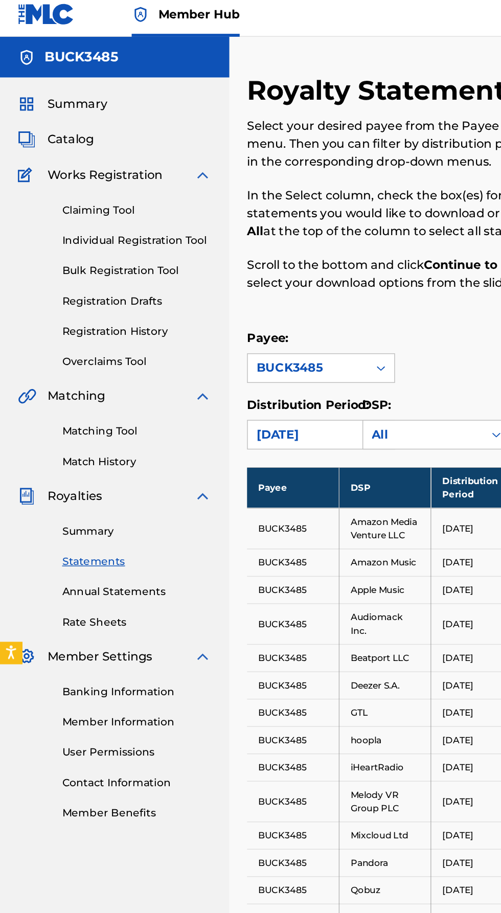
click at [82, 59] on div "Summary Catalog Works Registration Claiming Tool Individual Registration Tool B…" at bounding box center [79, 322] width 158 height 526
click at [69, 77] on span "Summary" at bounding box center [53, 77] width 41 height 12
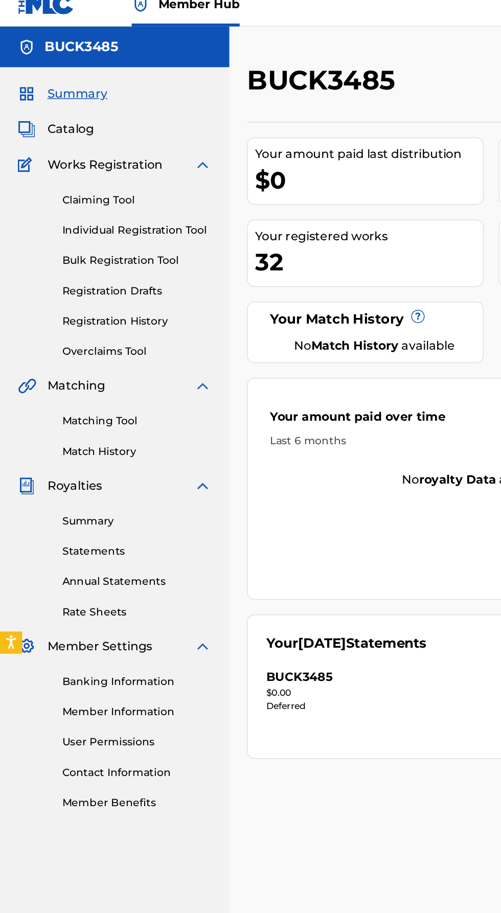
click at [251, 221] on div "Your Match History ? No Match History available" at bounding box center [252, 242] width 163 height 42
click at [237, 301] on div "Your amount paid over time" at bounding box center [329, 302] width 286 height 17
click at [221, 287] on div "Your amount paid over time Last 6 months" at bounding box center [329, 308] width 317 height 59
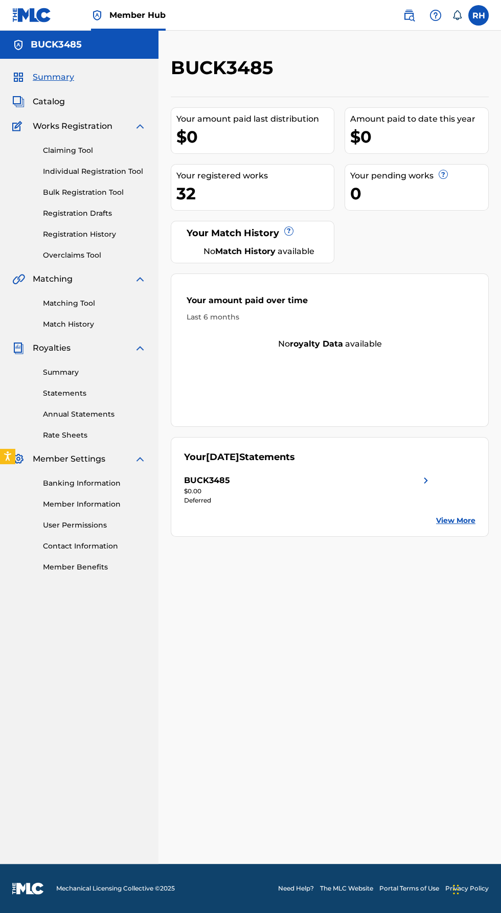
click at [430, 499] on div "Deferred" at bounding box center [308, 500] width 248 height 9
click at [478, 24] on label at bounding box center [478, 15] width 20 height 20
click at [478, 15] on input "RH [PERSON_NAME] [EMAIL_ADDRESS][DOMAIN_NAME] Notification Preferences Profile …" at bounding box center [478, 15] width 0 height 0
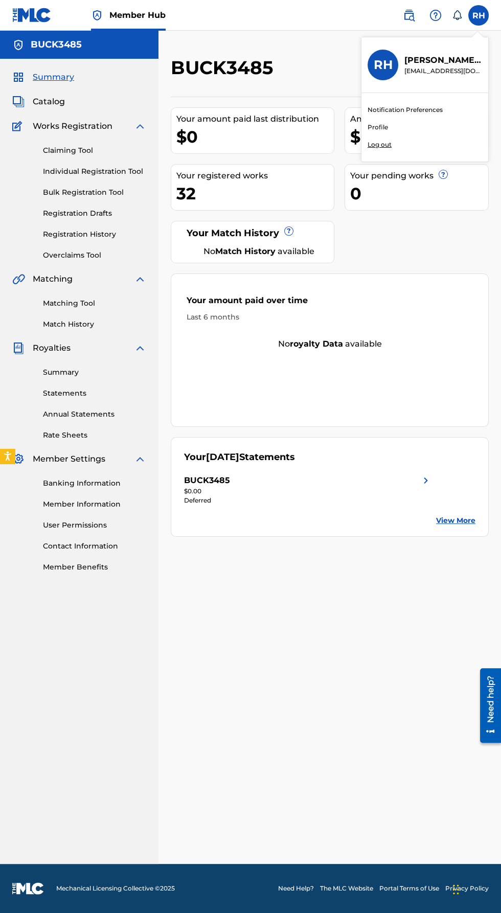
click at [477, 34] on div "Member Hub RH RH [PERSON_NAME] [EMAIL_ADDRESS][DOMAIN_NAME] Notification Prefer…" at bounding box center [250, 456] width 501 height 913
click at [482, 16] on label at bounding box center [478, 15] width 20 height 20
click at [478, 15] on input "RH [PERSON_NAME] [EMAIL_ADDRESS][DOMAIN_NAME] Notification Preferences Profile …" at bounding box center [478, 15] width 0 height 0
click at [389, 145] on div "Member Hub RH RH [PERSON_NAME] [EMAIL_ADDRESS][DOMAIN_NAME] Notification Prefer…" at bounding box center [250, 456] width 501 height 913
click at [481, 22] on label at bounding box center [478, 15] width 20 height 20
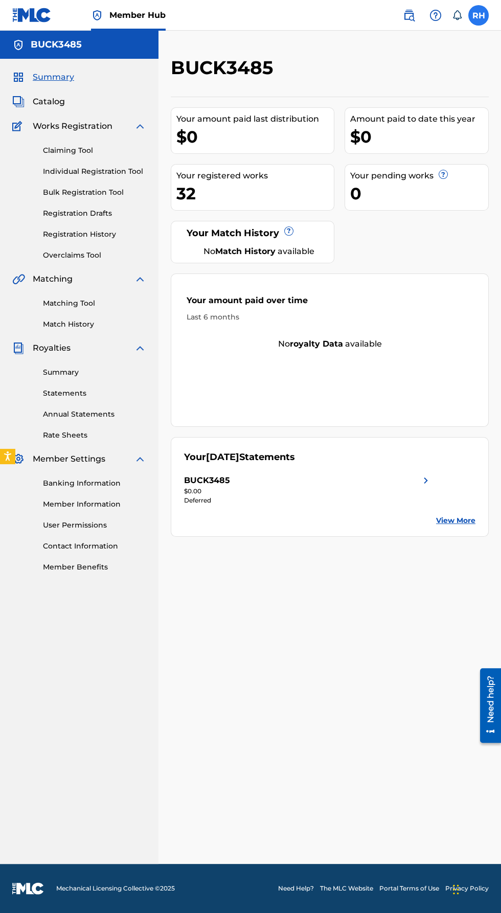
click at [478, 15] on input "RH [PERSON_NAME] [EMAIL_ADDRESS][DOMAIN_NAME] Notification Preferences Profile …" at bounding box center [478, 15] width 0 height 0
click at [383, 144] on div "Member Hub RH RH [PERSON_NAME] [EMAIL_ADDRESS][DOMAIN_NAME] Notification Prefer…" at bounding box center [250, 456] width 501 height 913
click at [45, 15] on img at bounding box center [31, 15] width 39 height 15
click at [484, 11] on label at bounding box center [478, 15] width 20 height 20
click at [478, 15] on input "RH [PERSON_NAME] [EMAIL_ADDRESS][DOMAIN_NAME] Notification Preferences Profile …" at bounding box center [478, 15] width 0 height 0
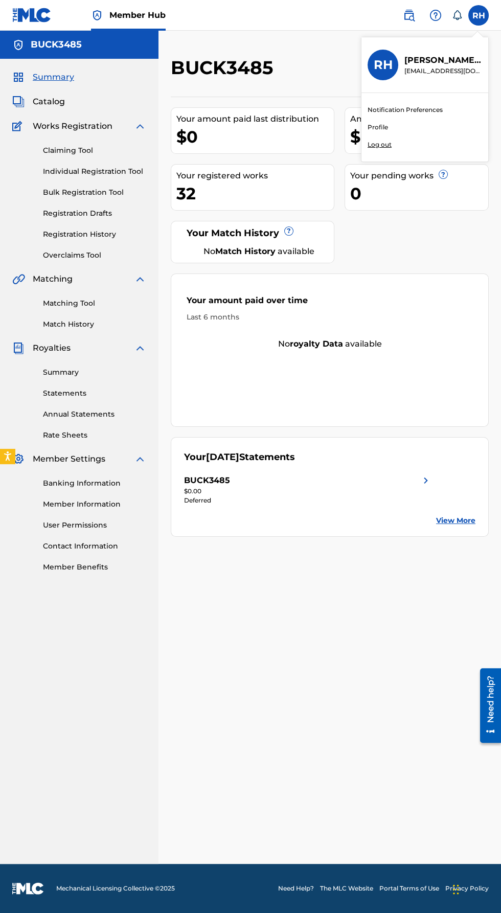
click at [385, 144] on div "Member Hub RH RH [PERSON_NAME] [EMAIL_ADDRESS][DOMAIN_NAME] Notification Prefer…" at bounding box center [250, 456] width 501 height 913
